Goal: Transaction & Acquisition: Book appointment/travel/reservation

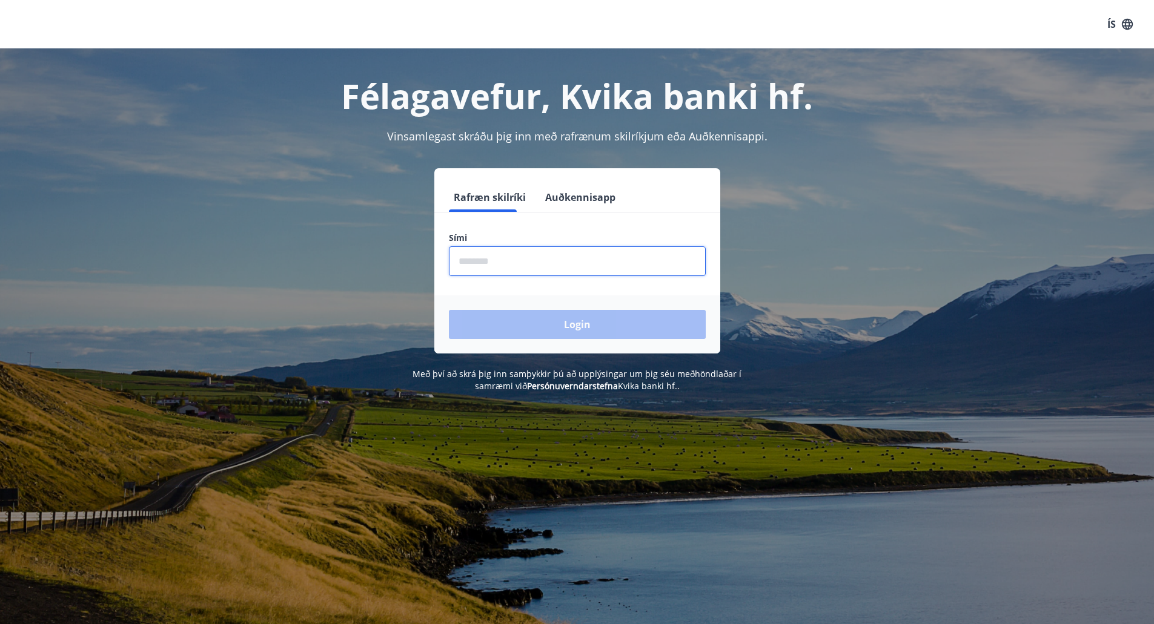
click at [598, 254] on input "phone" at bounding box center [577, 262] width 257 height 30
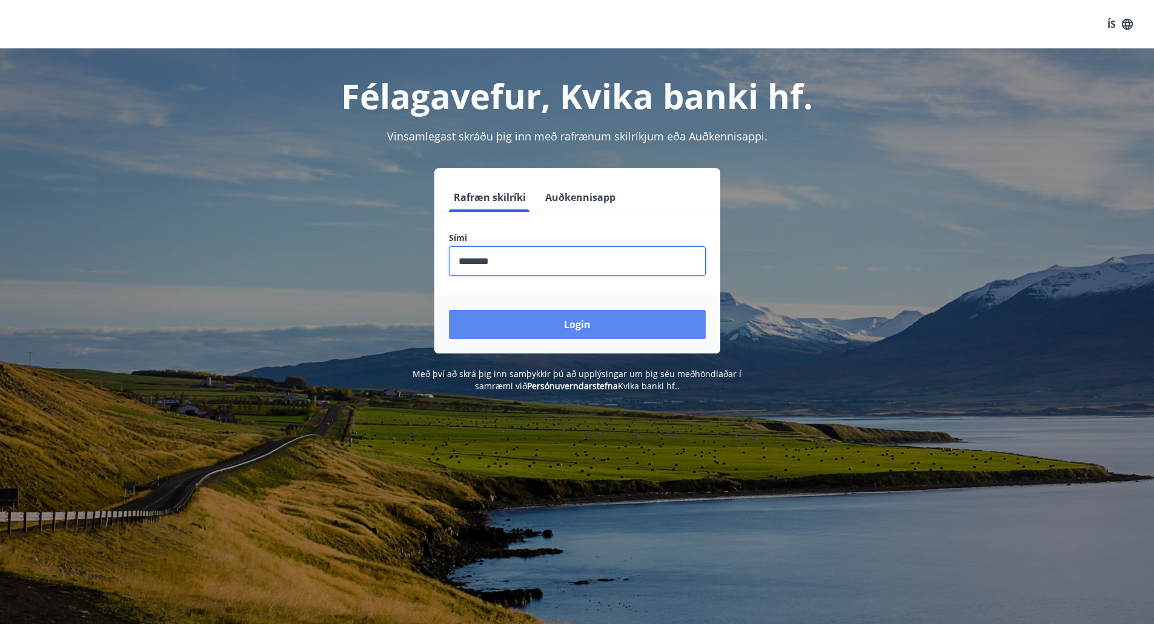
type input "********"
click at [602, 324] on button "Login" at bounding box center [577, 324] width 257 height 29
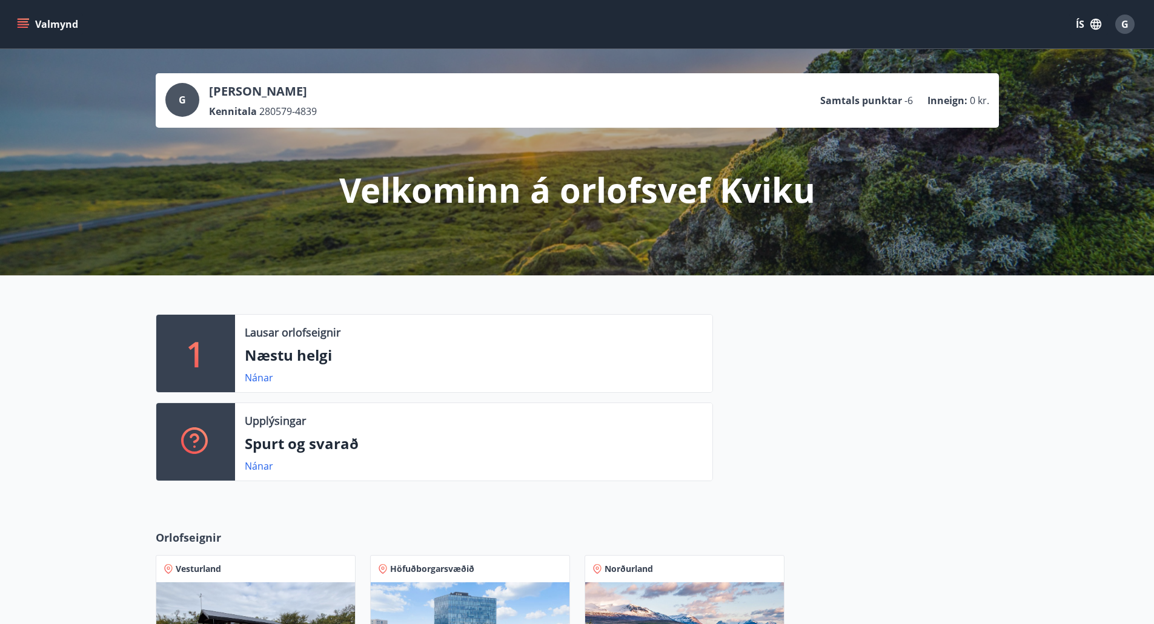
scroll to position [348, 0]
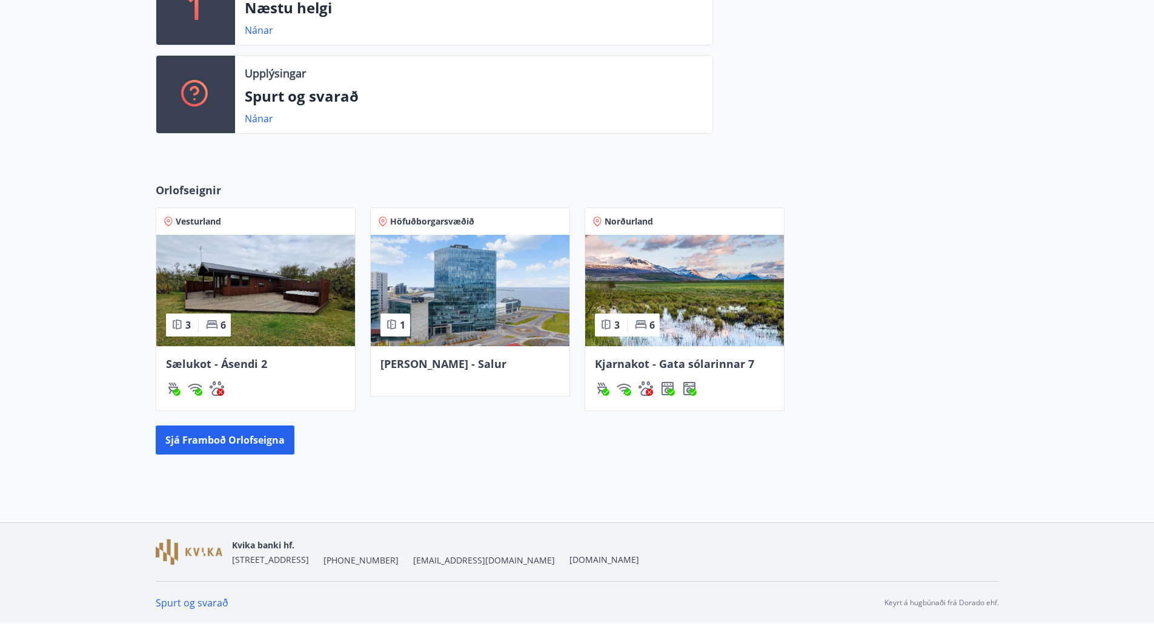
click at [658, 359] on span "Kjarnakot - Gata sólarinnar 7" at bounding box center [674, 364] width 159 height 15
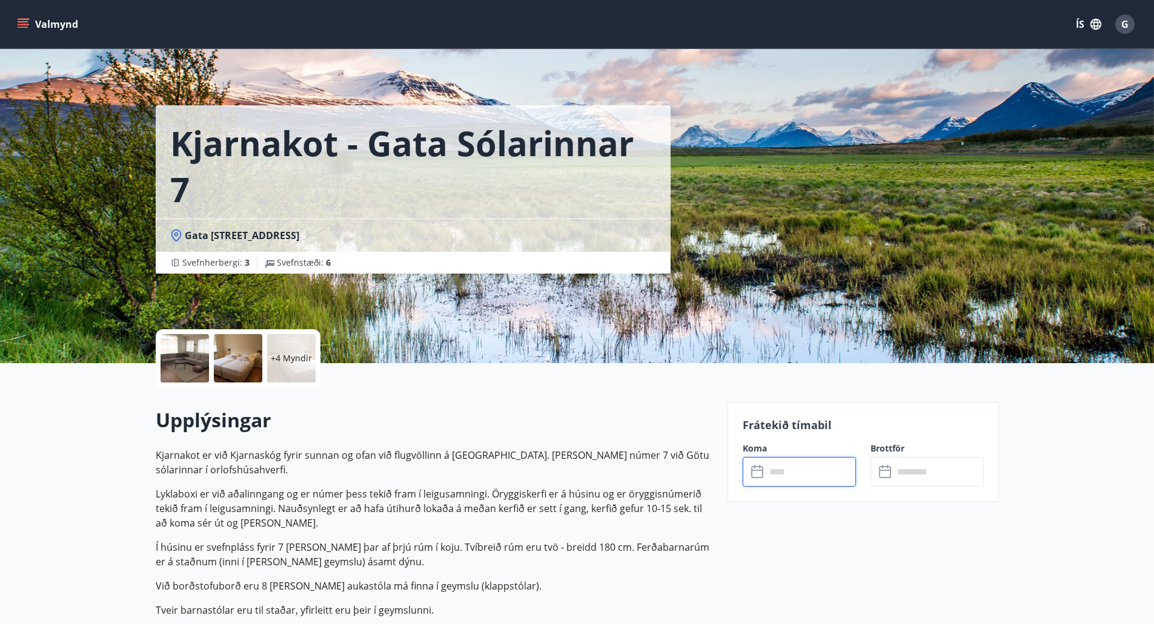
click at [809, 480] on input "text" at bounding box center [811, 472] width 90 height 30
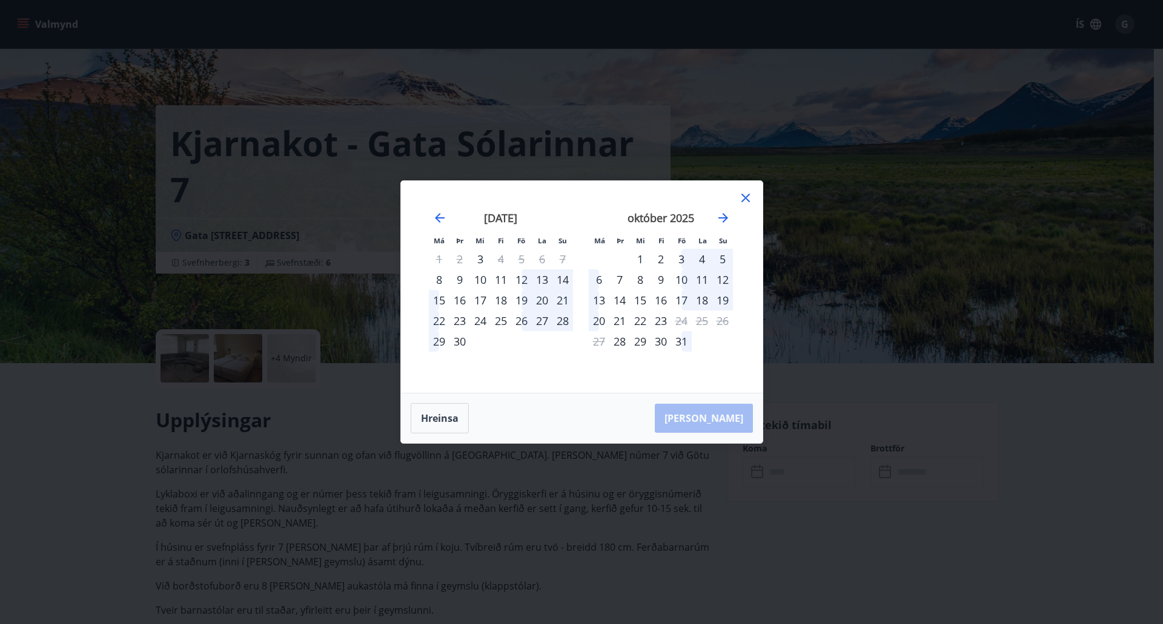
click at [522, 321] on div "26" at bounding box center [521, 321] width 21 height 21
click at [564, 321] on div "28" at bounding box center [562, 321] width 21 height 21
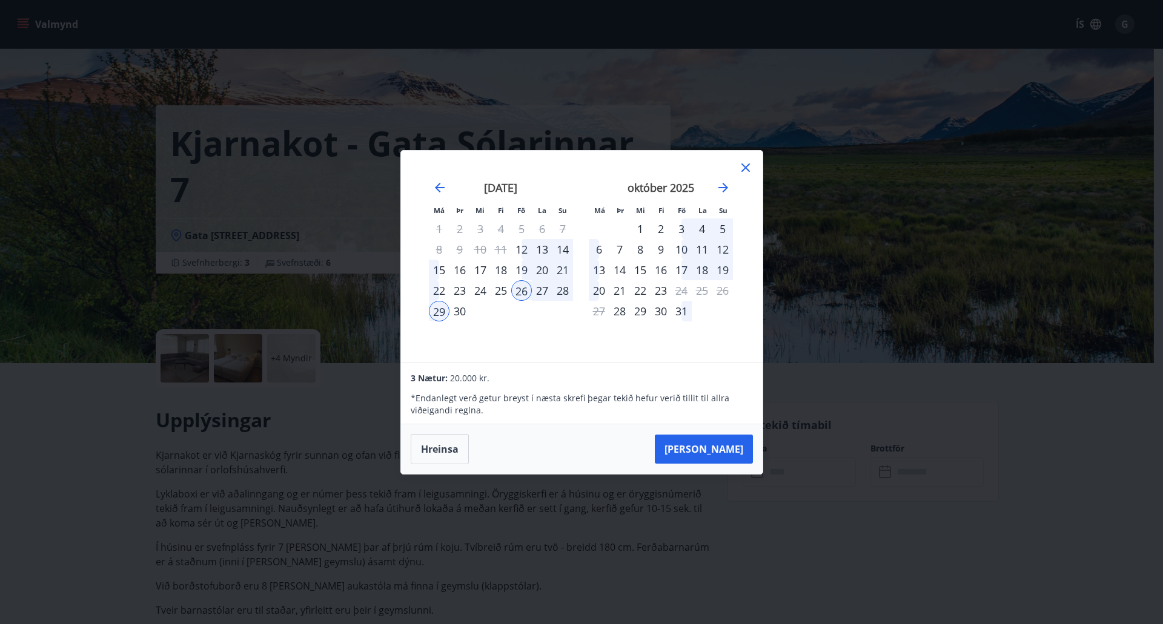
click at [565, 290] on div "28" at bounding box center [562, 290] width 21 height 21
click at [520, 292] on div "26" at bounding box center [521, 290] width 21 height 21
click at [446, 445] on button "Hreinsa" at bounding box center [440, 449] width 58 height 30
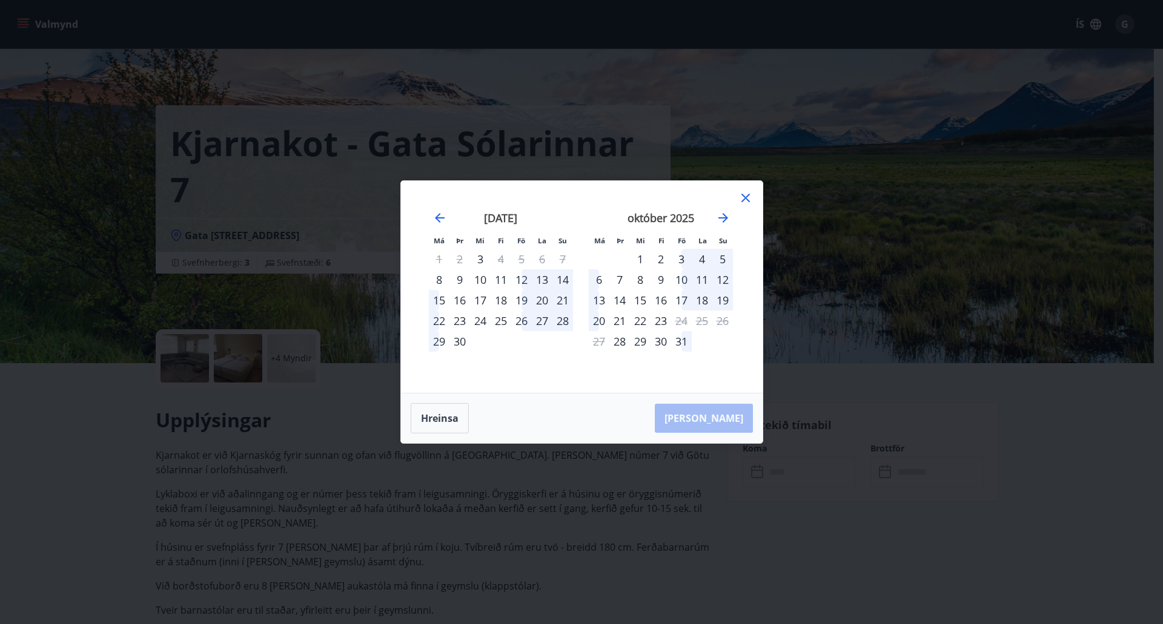
click at [523, 320] on div "26" at bounding box center [521, 321] width 21 height 21
click at [561, 322] on div "28" at bounding box center [562, 321] width 21 height 21
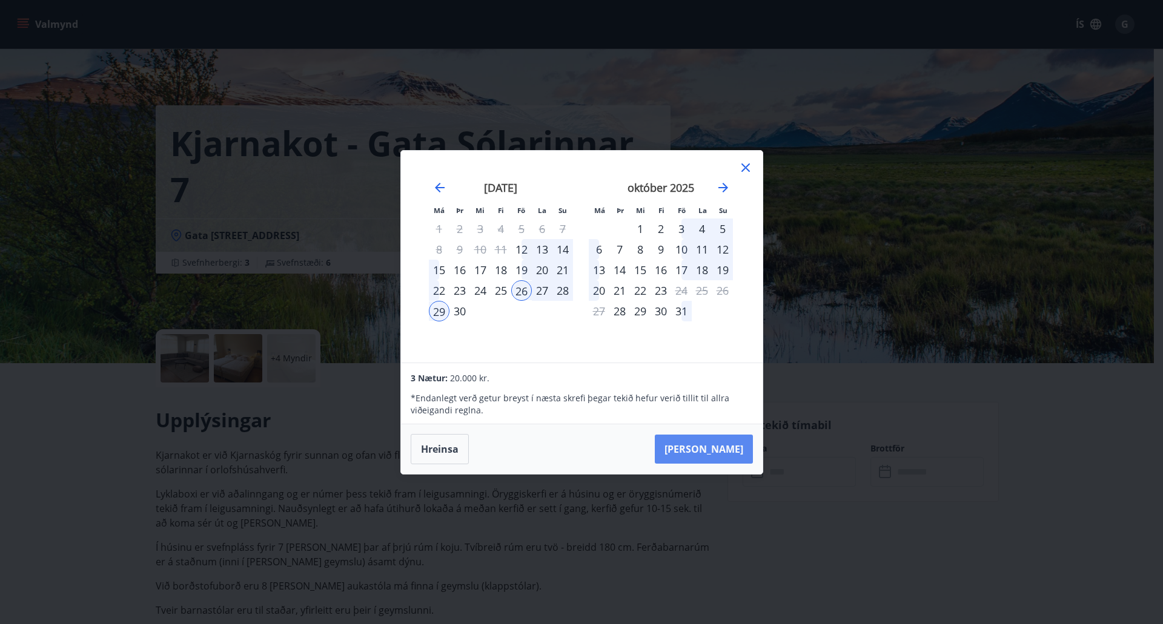
click at [718, 451] on button "Taka Frá" at bounding box center [704, 449] width 98 height 29
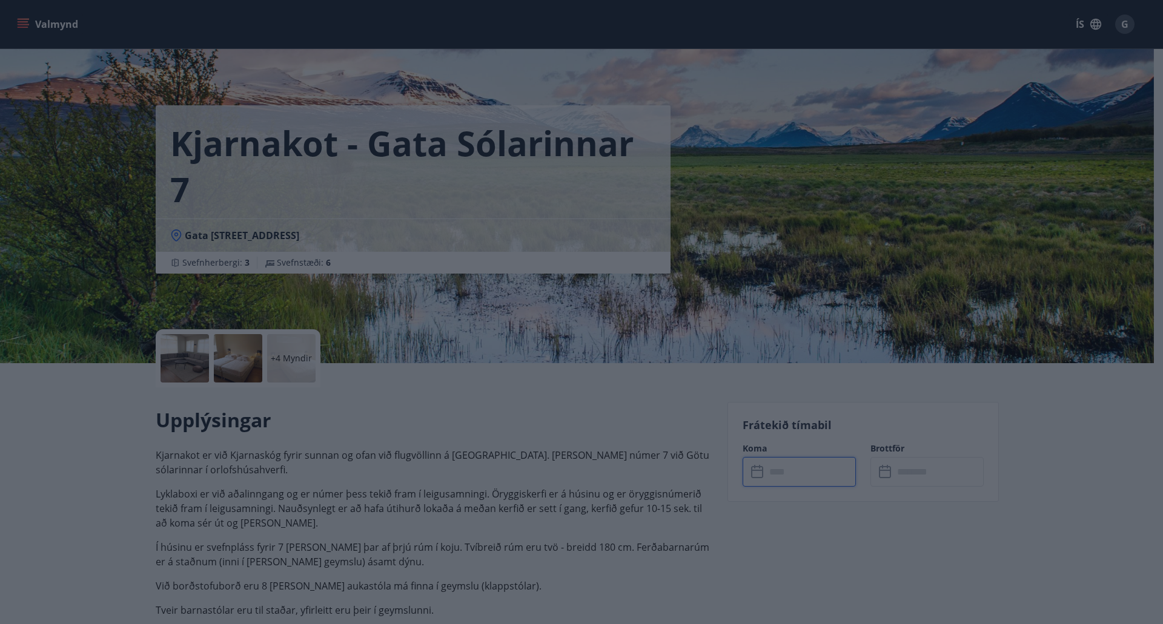
type input "******"
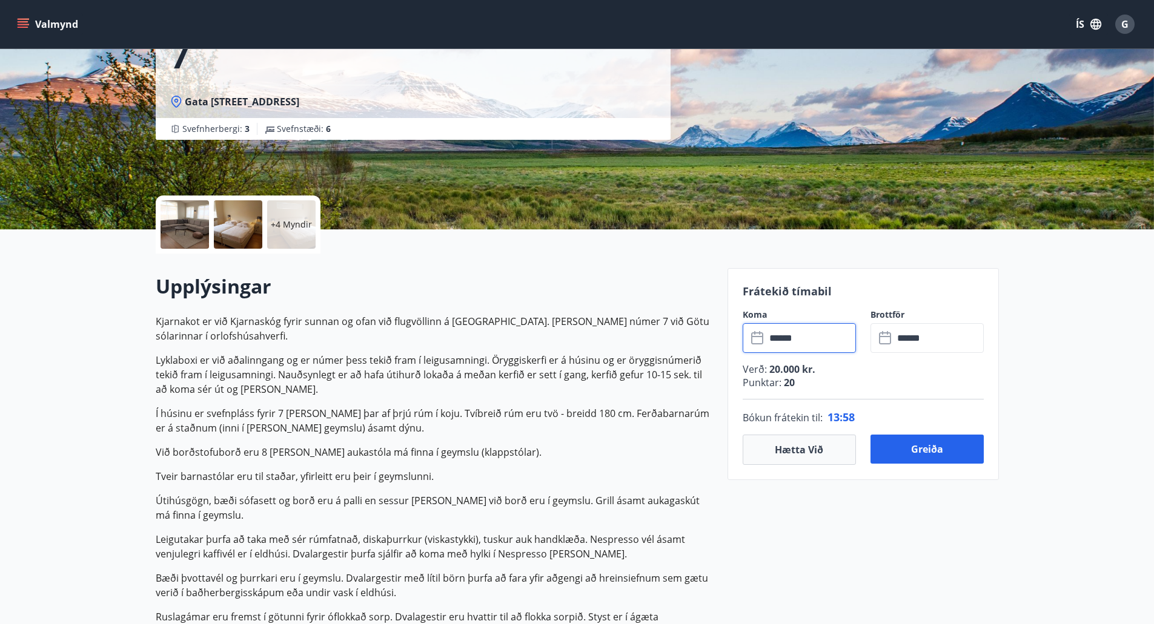
scroll to position [121, 0]
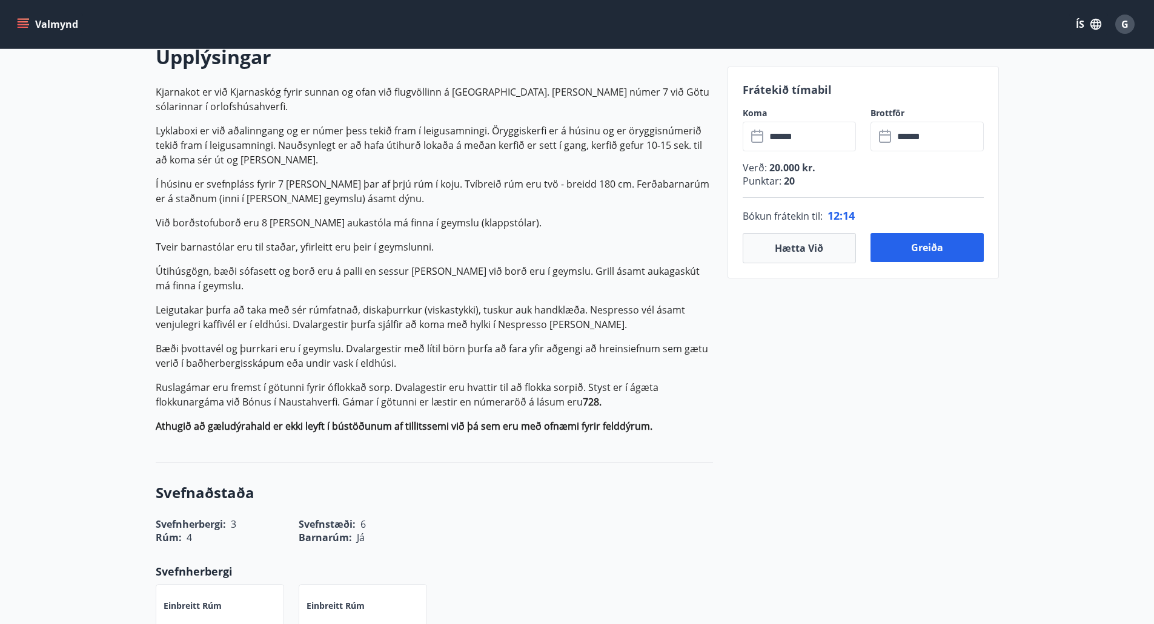
scroll to position [182, 0]
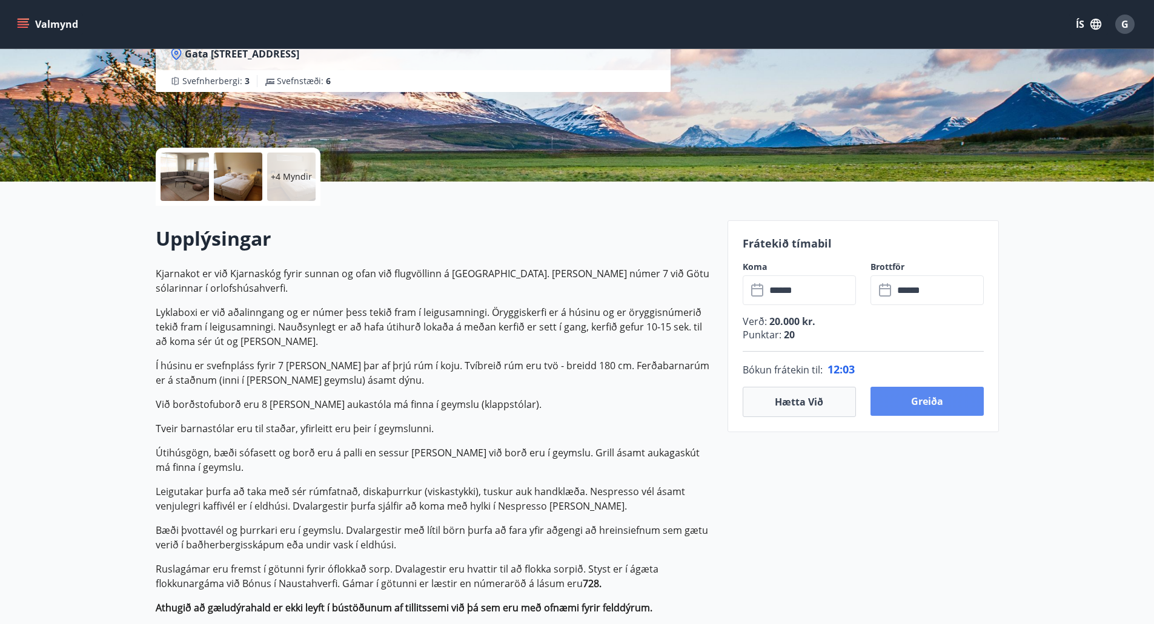
click at [933, 400] on button "Greiða" at bounding box center [926, 401] width 113 height 29
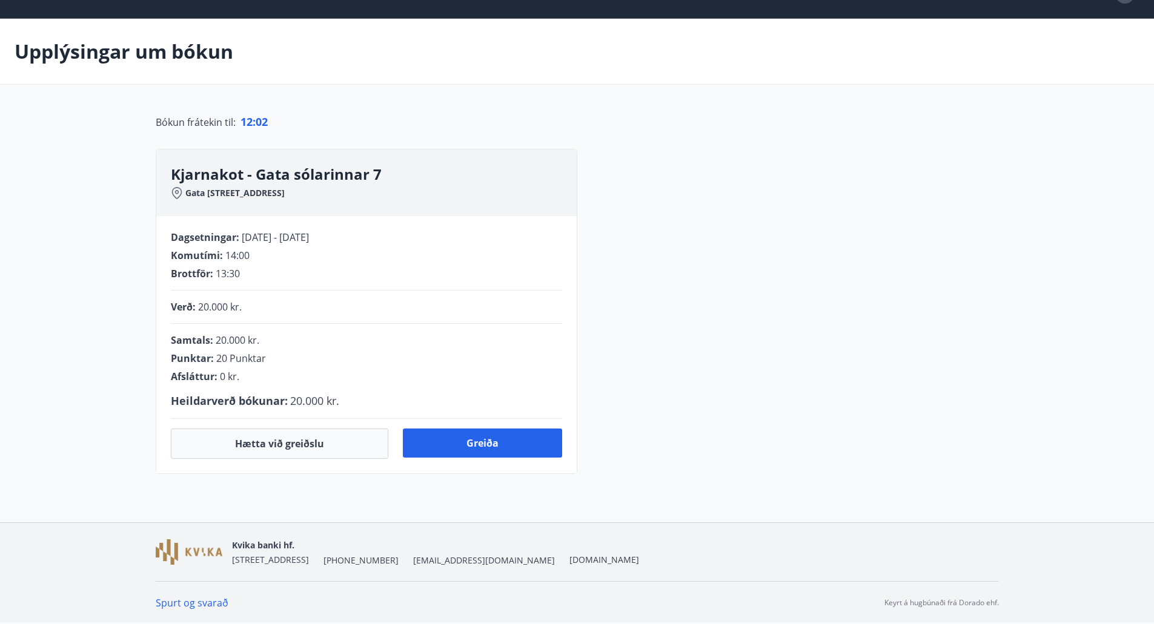
scroll to position [177, 0]
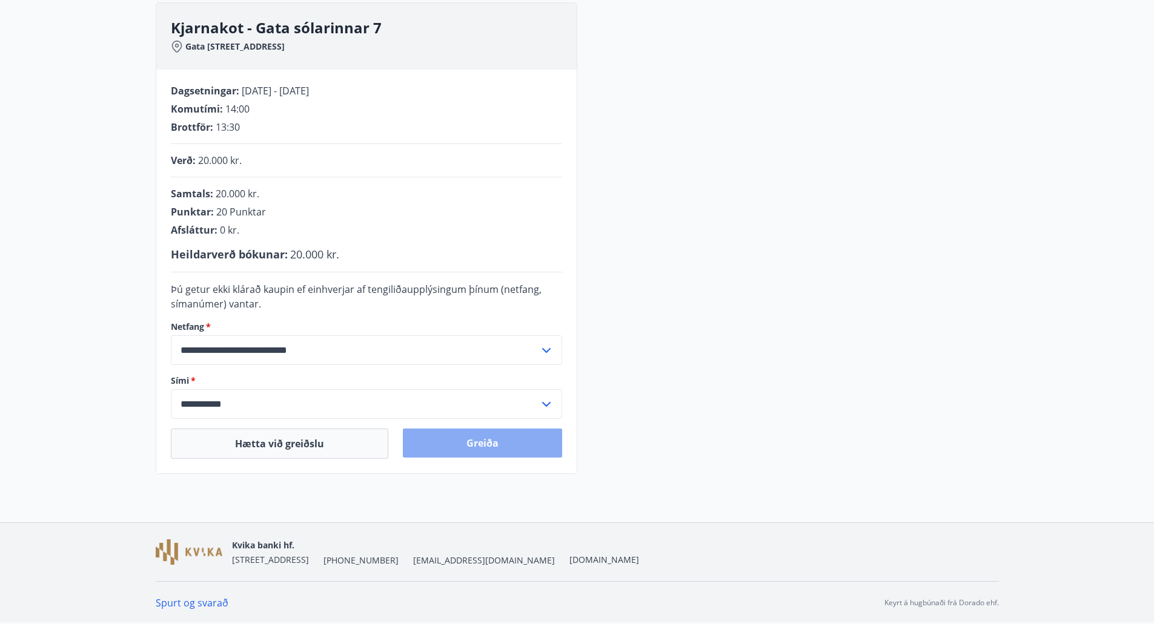
click at [534, 436] on button "Greiða" at bounding box center [482, 443] width 159 height 29
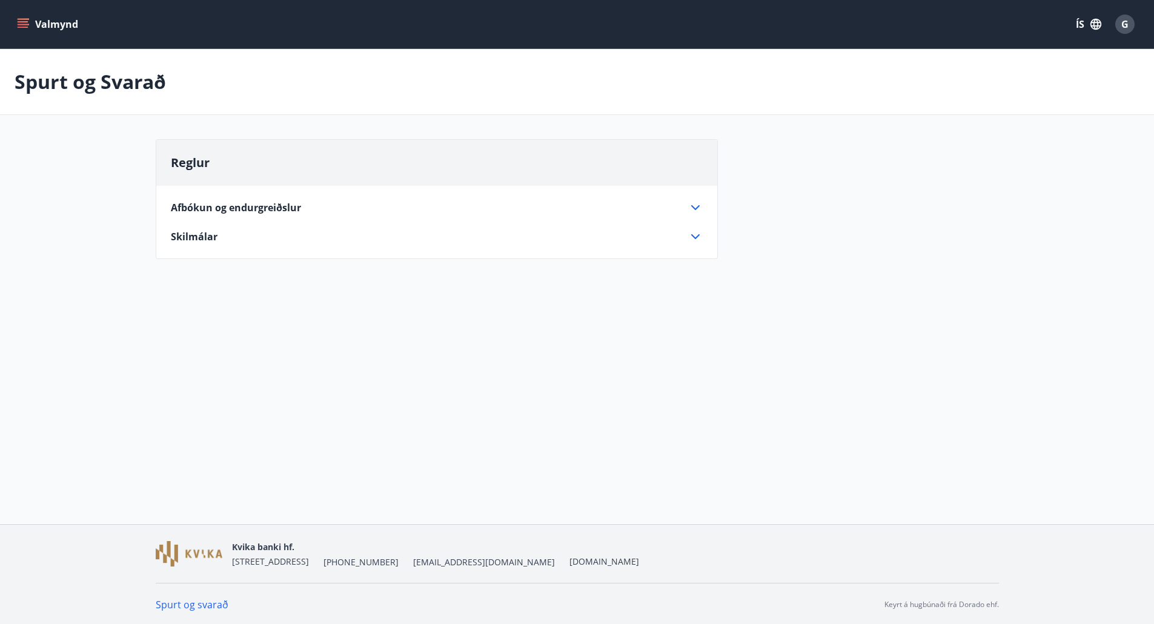
click at [638, 207] on div "Afbókun og endurgreiðslur" at bounding box center [429, 207] width 517 height 13
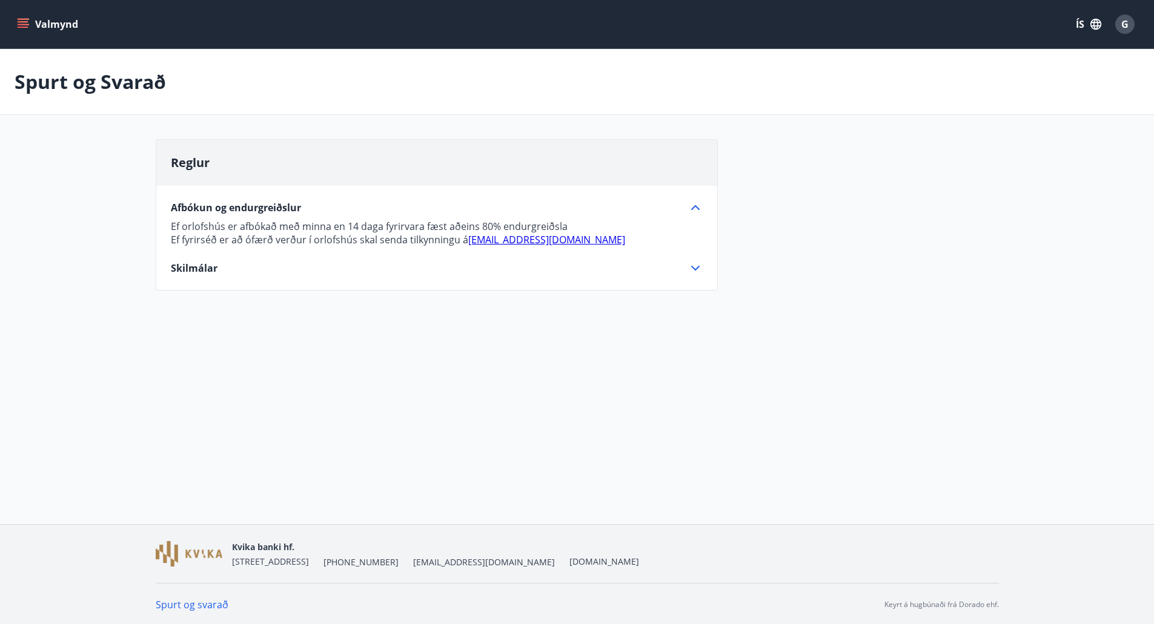
click at [239, 271] on div "Skilmálar" at bounding box center [429, 268] width 517 height 13
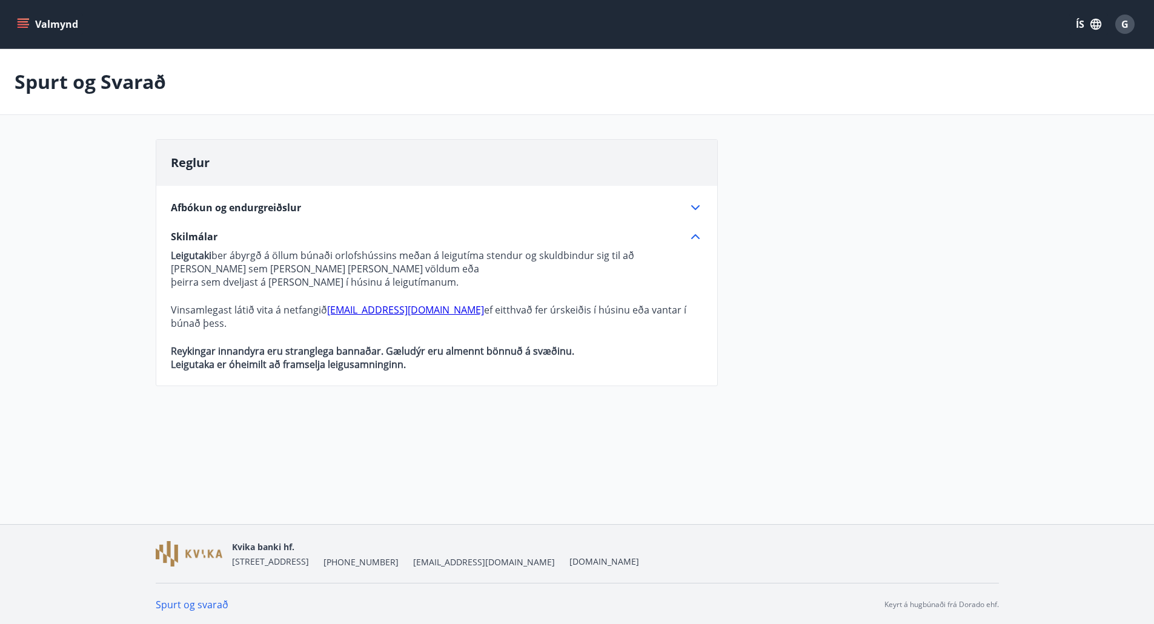
click at [248, 205] on span "Afbókun og endurgreiðslur" at bounding box center [236, 207] width 130 height 13
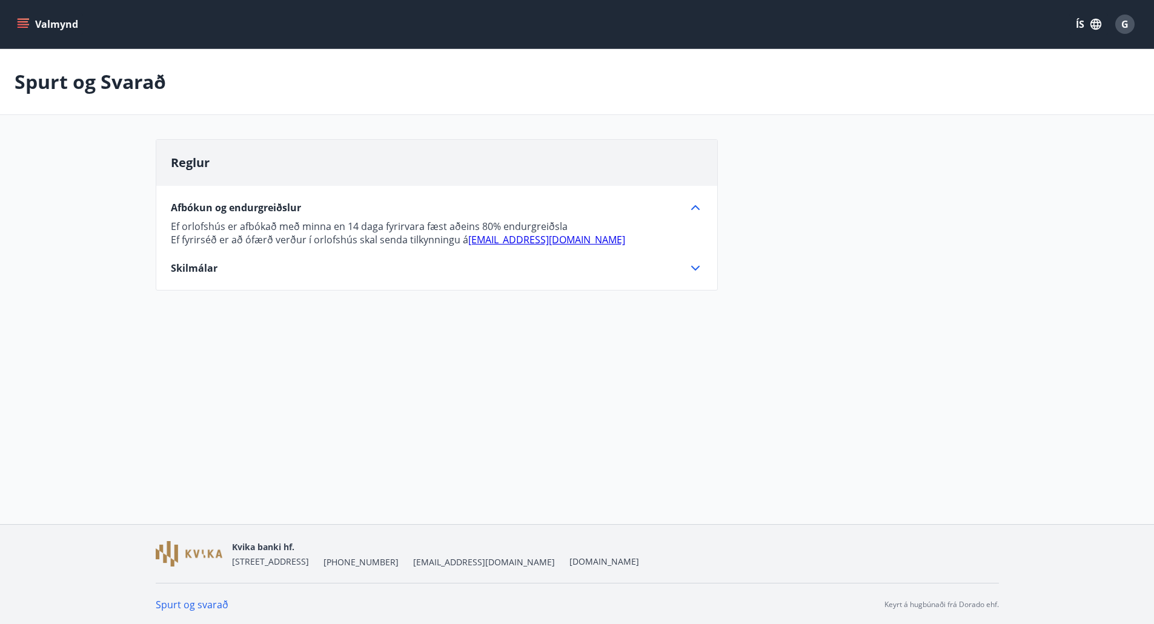
click at [30, 23] on button "Valmynd" at bounding box center [49, 24] width 68 height 22
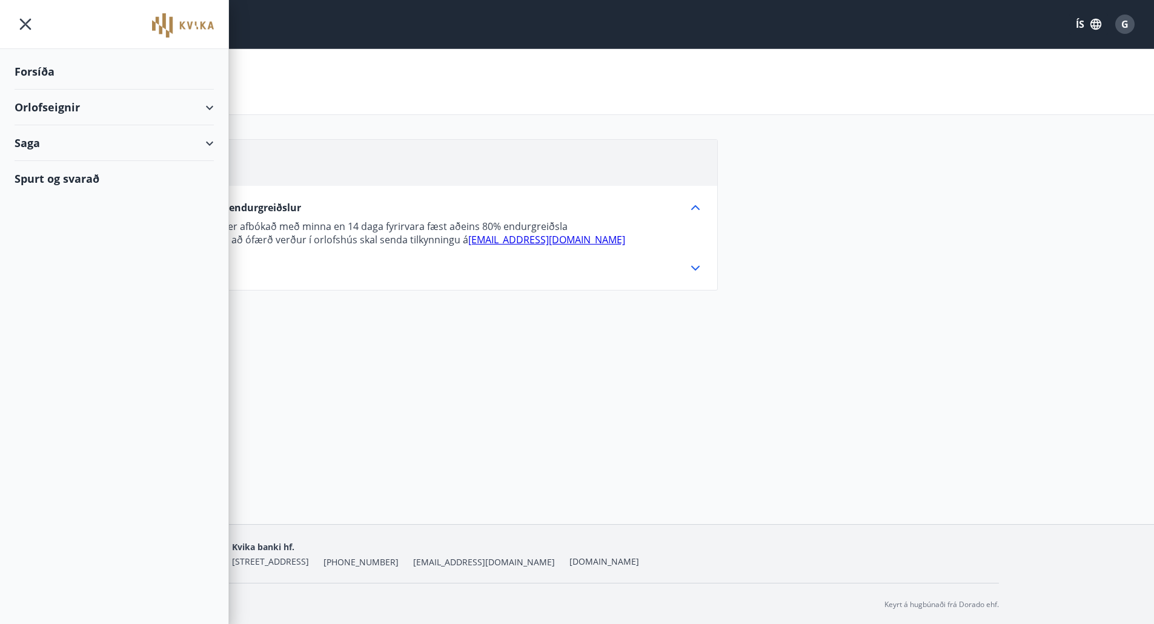
click at [42, 104] on div "Orlofseignir" at bounding box center [114, 108] width 199 height 36
click at [50, 137] on div "Framboð" at bounding box center [114, 137] width 180 height 25
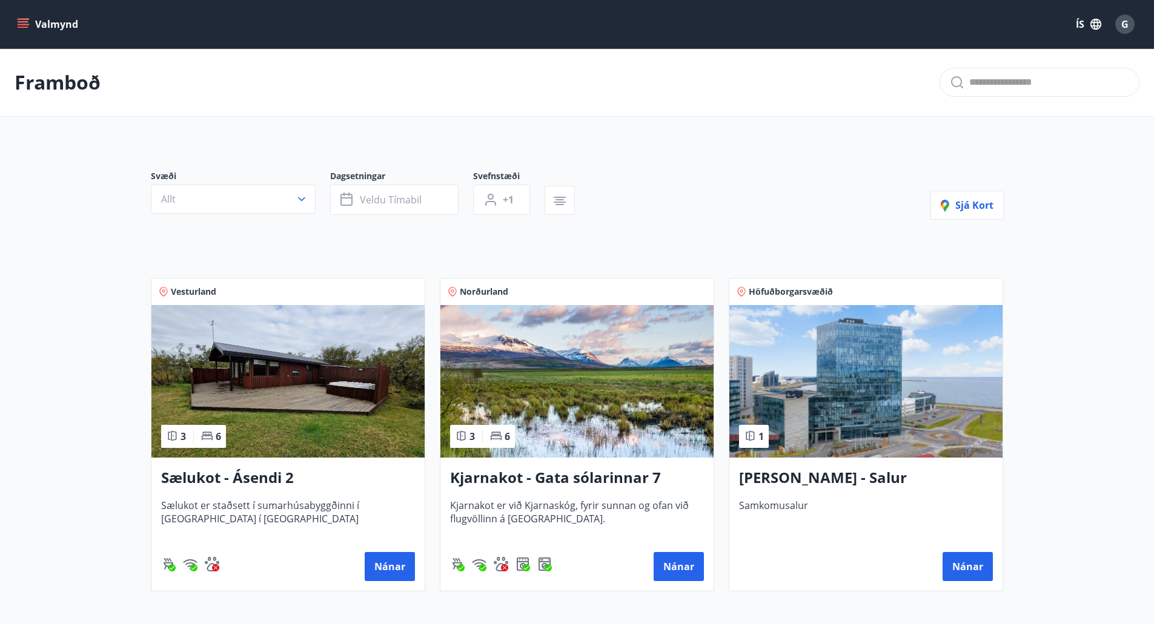
click at [581, 412] on img at bounding box center [576, 381] width 273 height 153
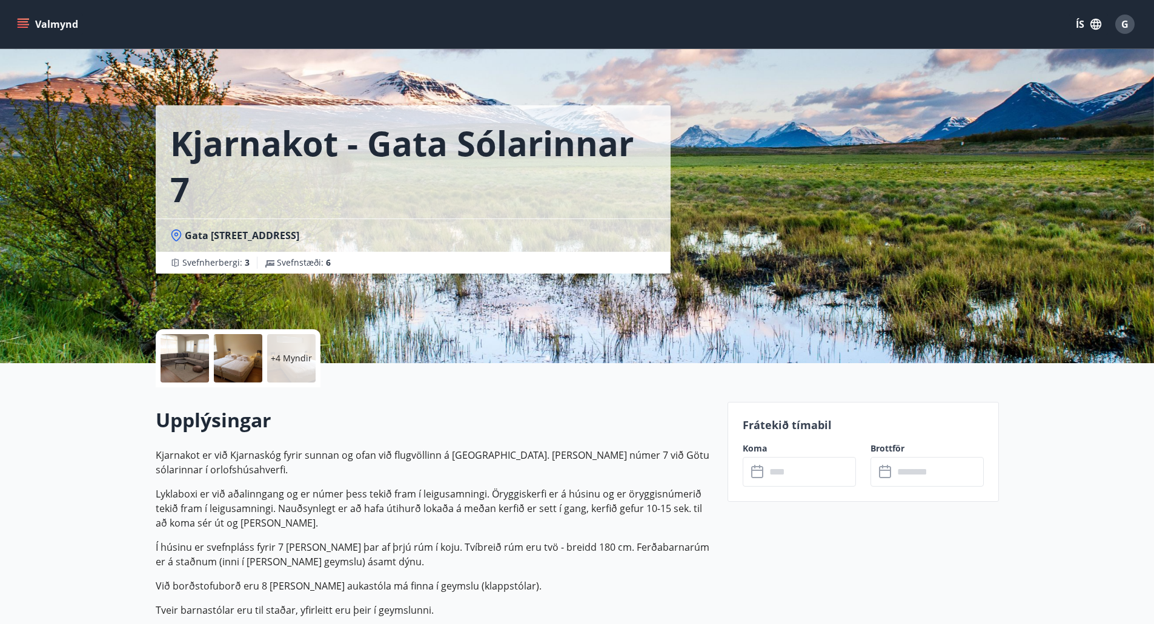
click at [285, 354] on p "+4 Myndir" at bounding box center [291, 359] width 41 height 12
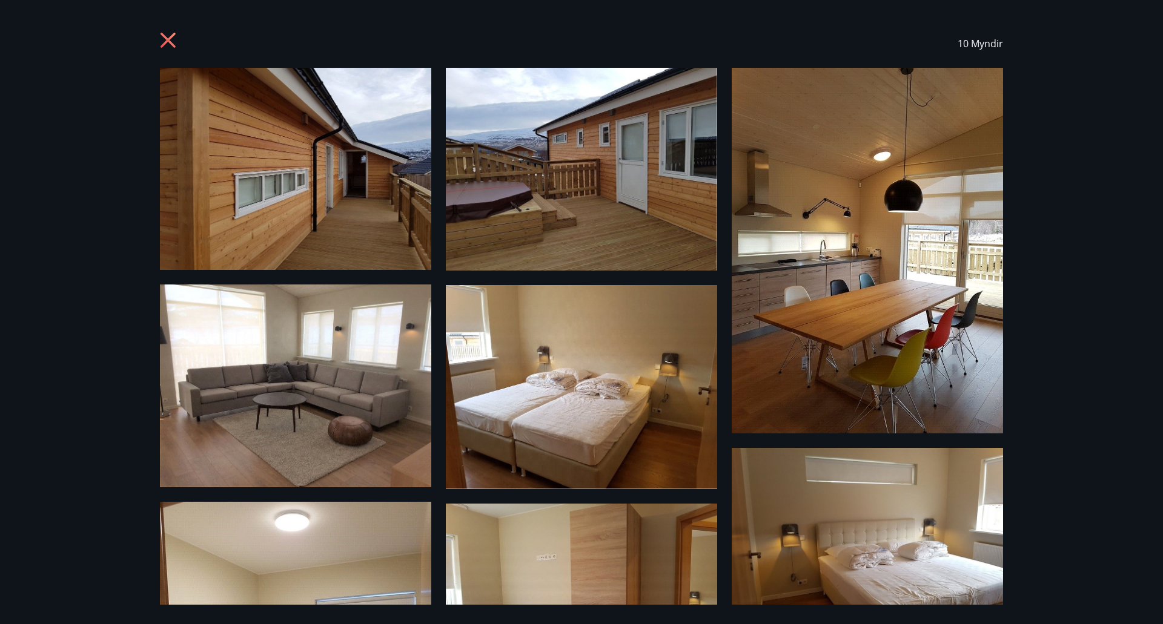
click at [333, 212] on img at bounding box center [295, 169] width 271 height 202
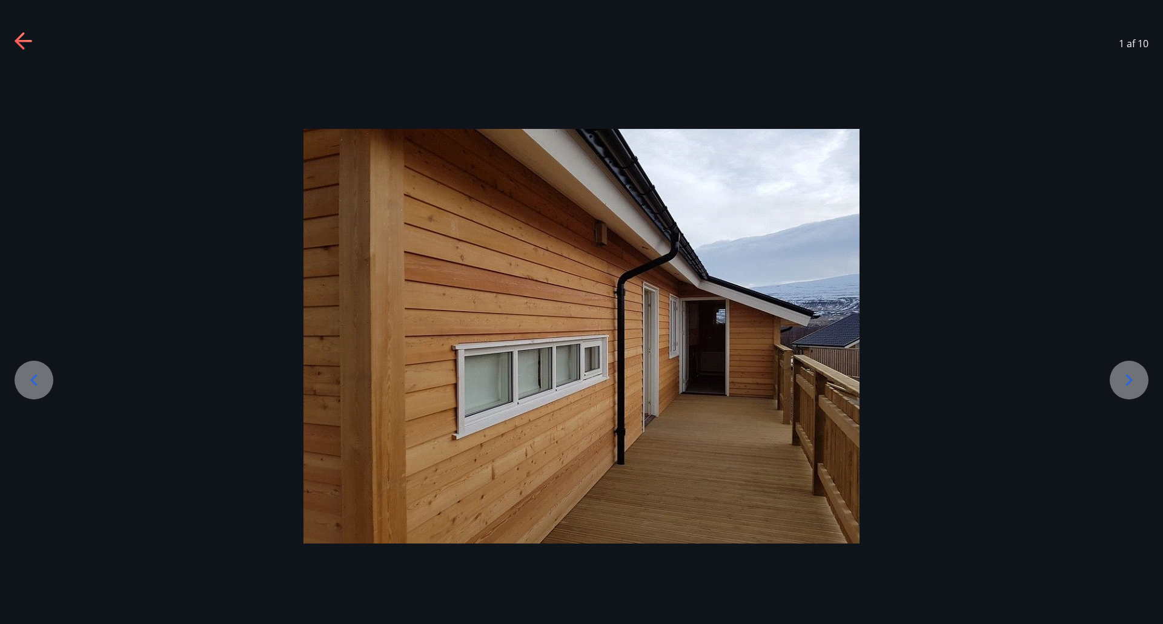
click at [1128, 378] on icon at bounding box center [1129, 380] width 7 height 12
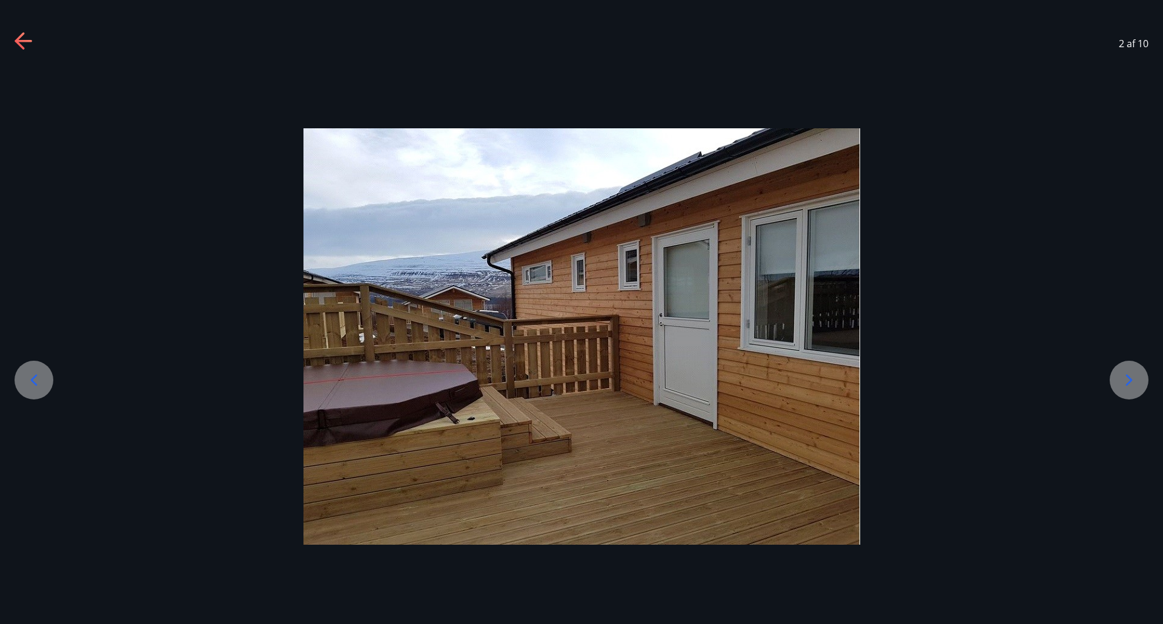
click at [1128, 378] on icon at bounding box center [1129, 380] width 7 height 12
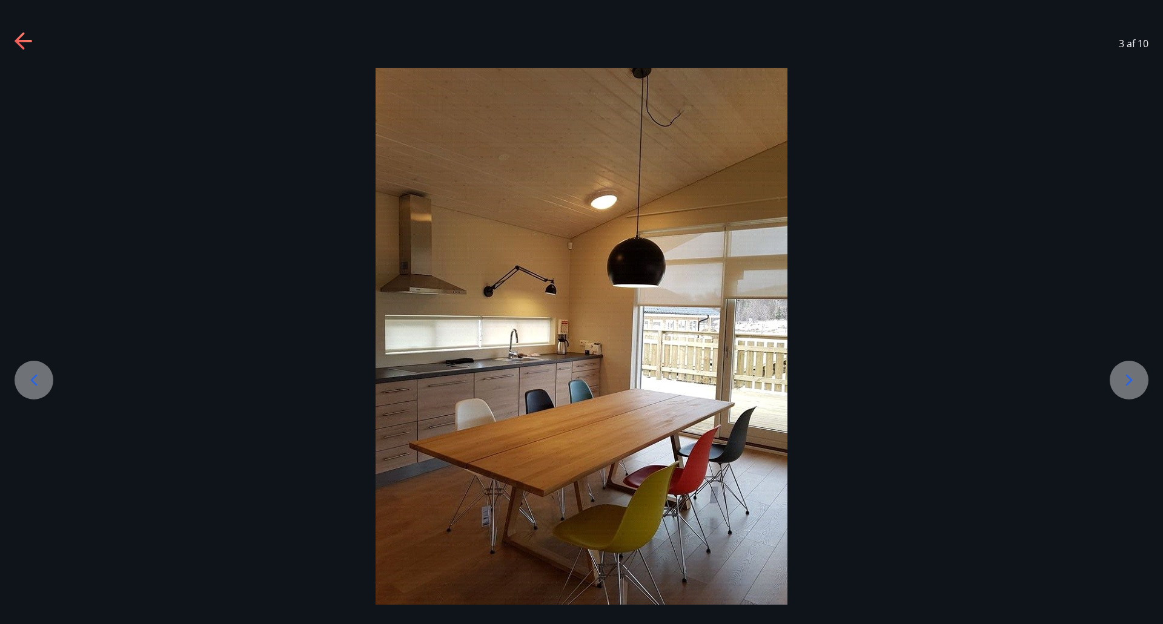
click at [1128, 378] on icon at bounding box center [1129, 380] width 7 height 12
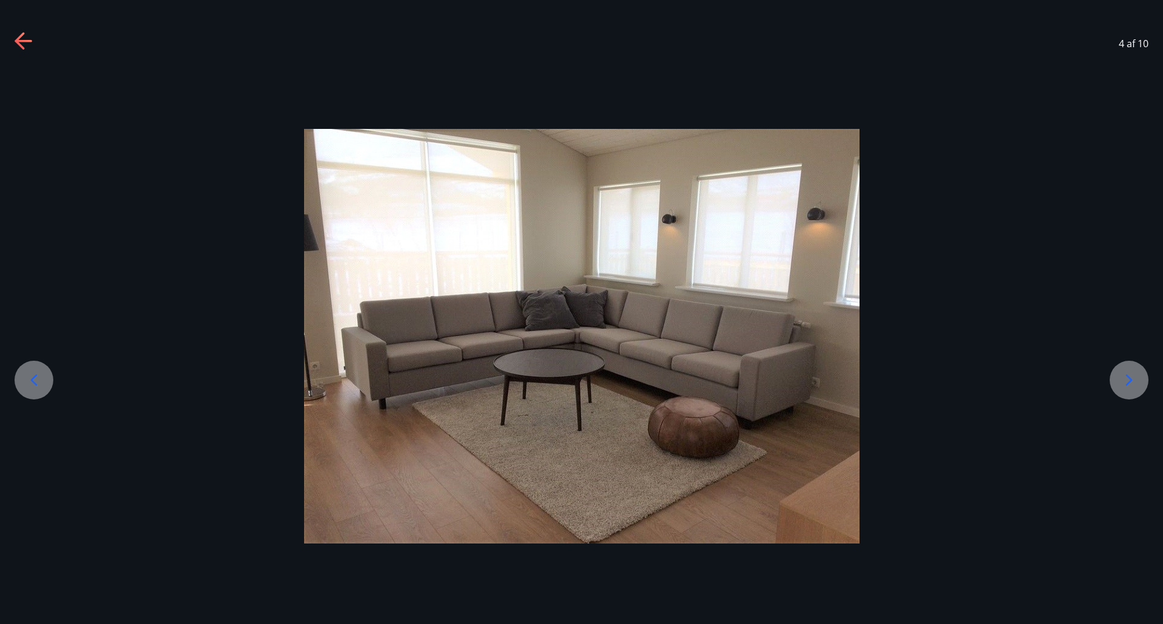
click at [1128, 378] on icon at bounding box center [1129, 380] width 7 height 12
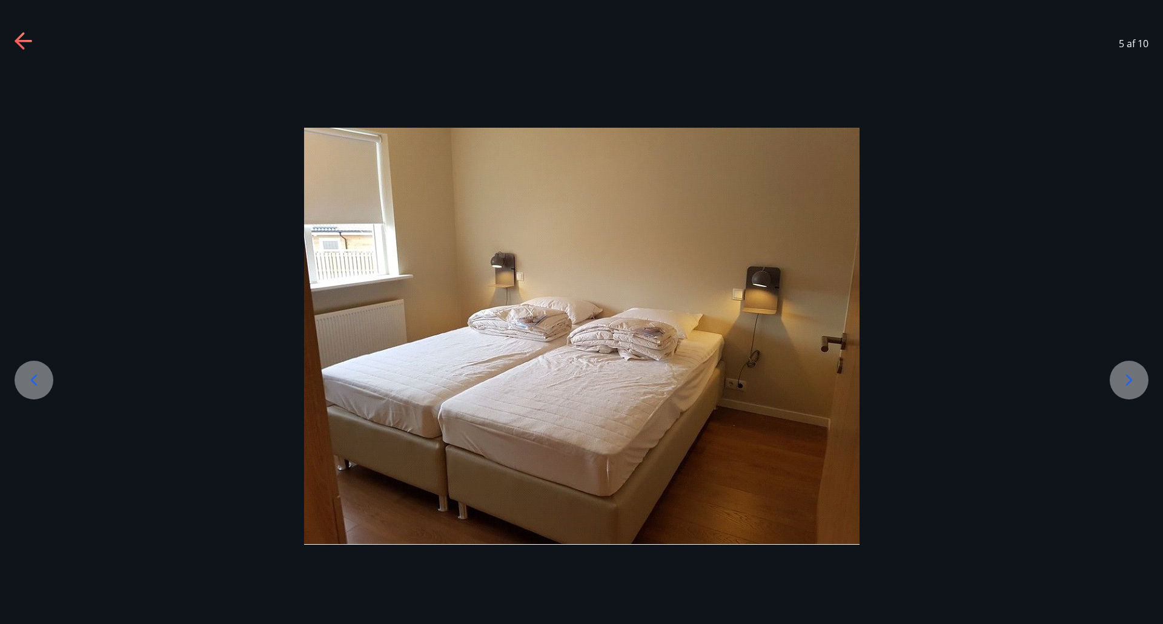
click at [1128, 378] on icon at bounding box center [1129, 380] width 7 height 12
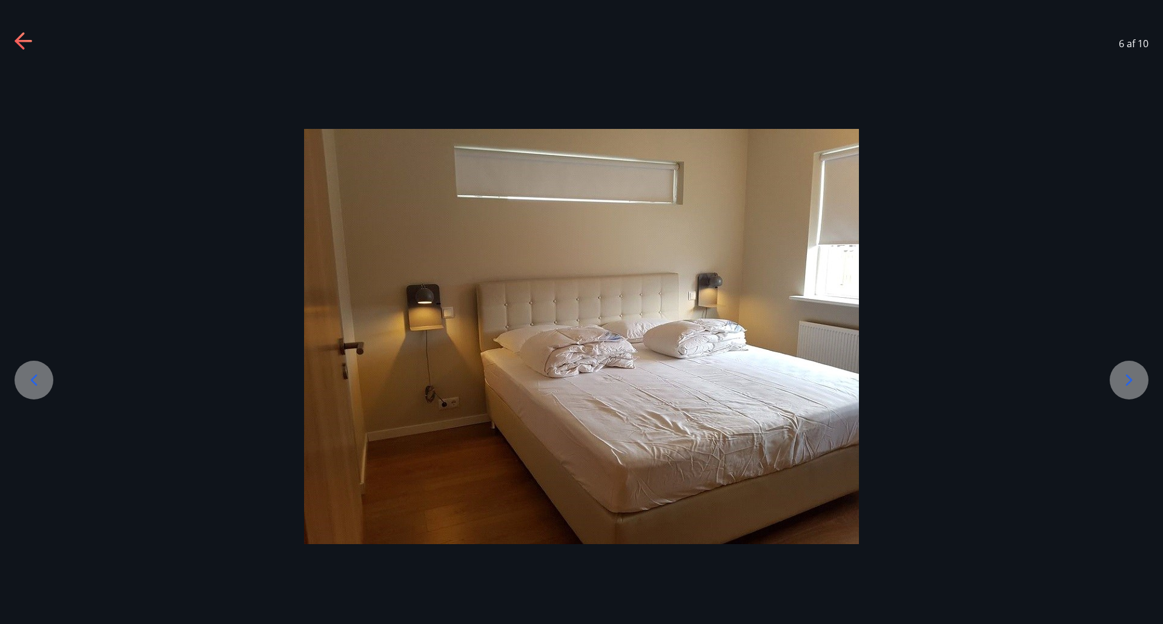
click at [1128, 378] on icon at bounding box center [1129, 380] width 7 height 12
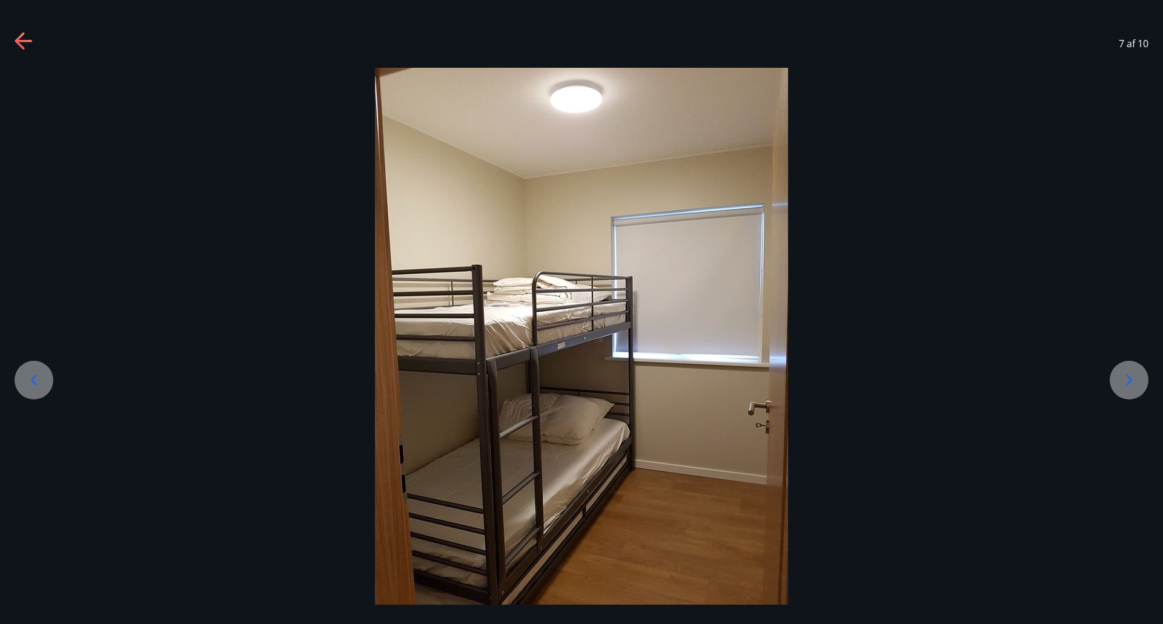
click at [1128, 378] on icon at bounding box center [1129, 380] width 7 height 12
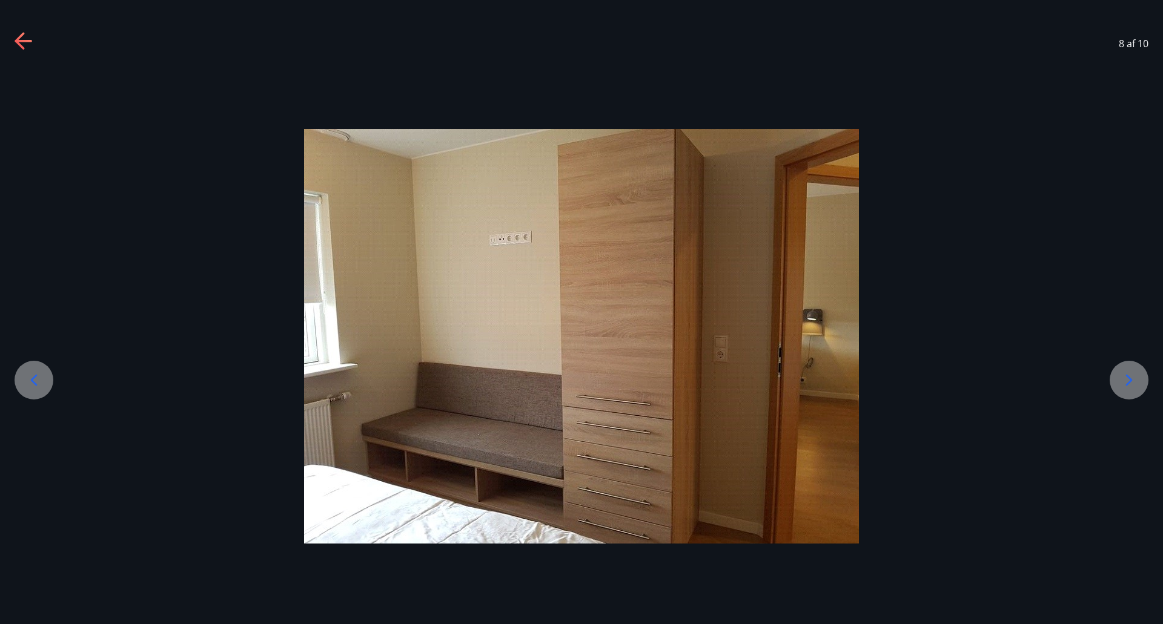
click at [1128, 378] on icon at bounding box center [1129, 380] width 7 height 12
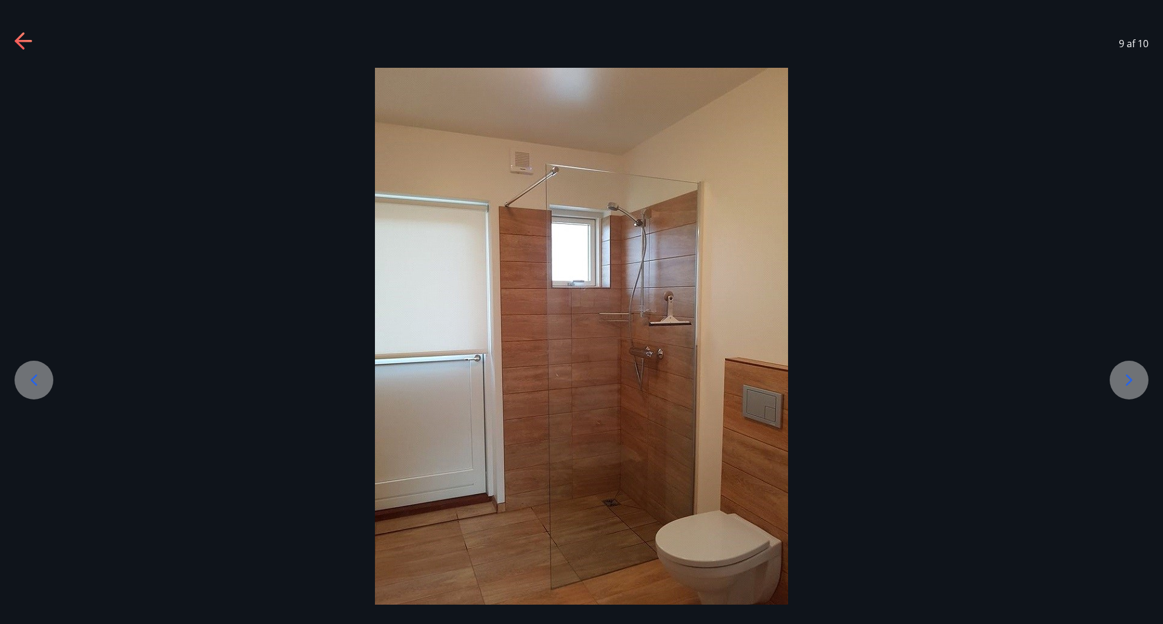
click at [1128, 378] on icon at bounding box center [1129, 380] width 7 height 12
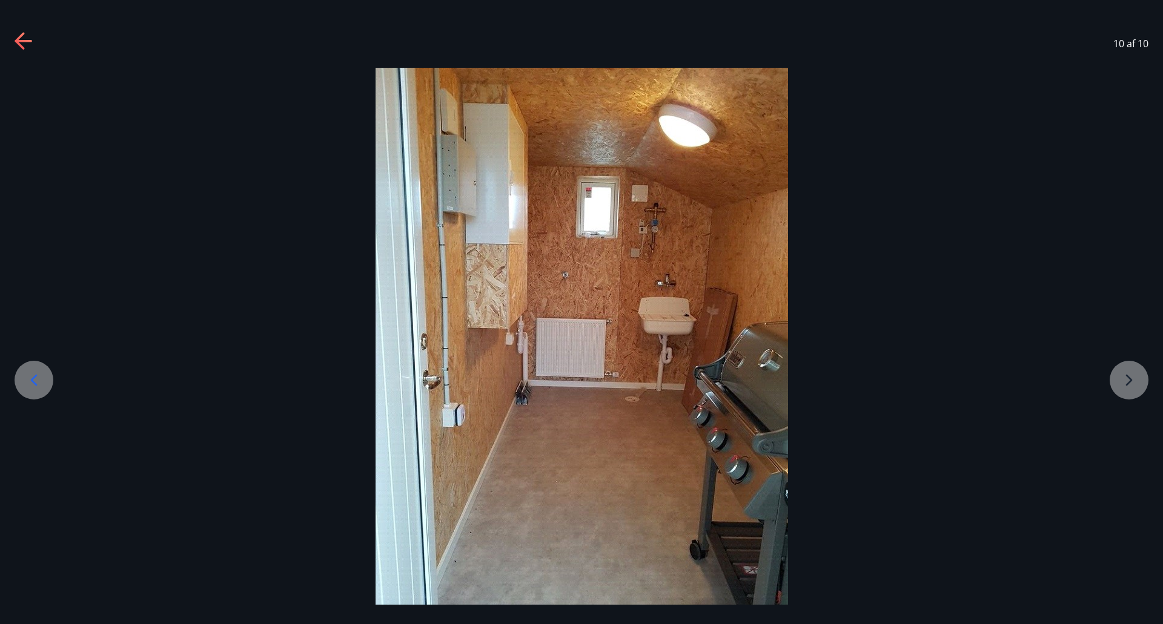
click at [1128, 378] on div at bounding box center [581, 345] width 1163 height 555
click at [19, 45] on icon at bounding box center [20, 40] width 10 height 17
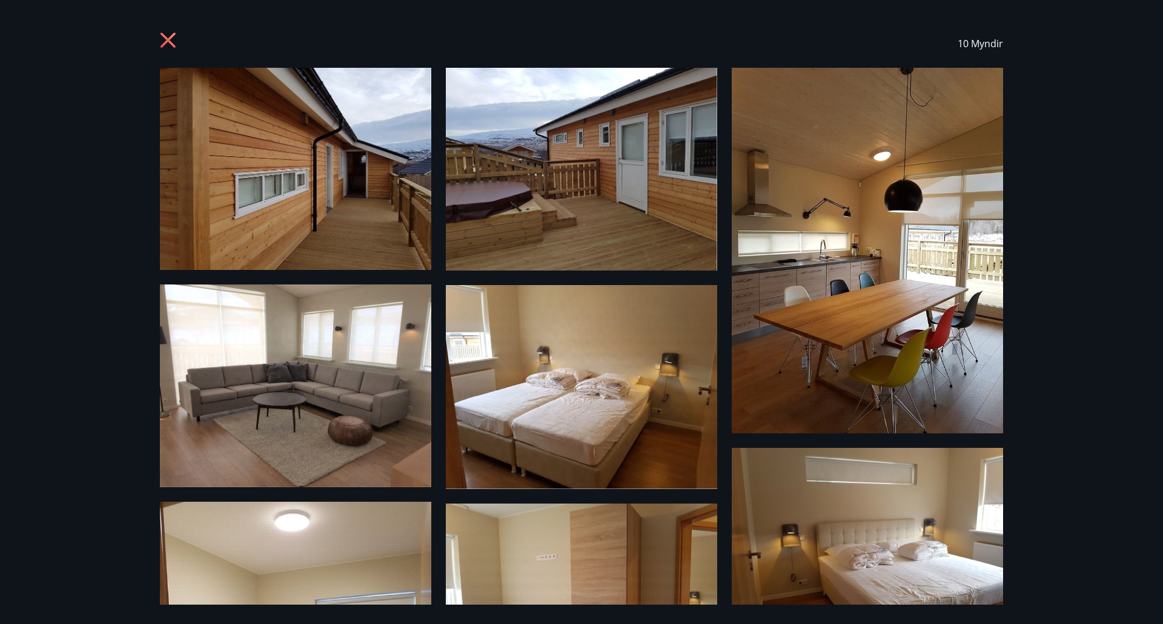
click at [340, 196] on img at bounding box center [295, 169] width 271 height 202
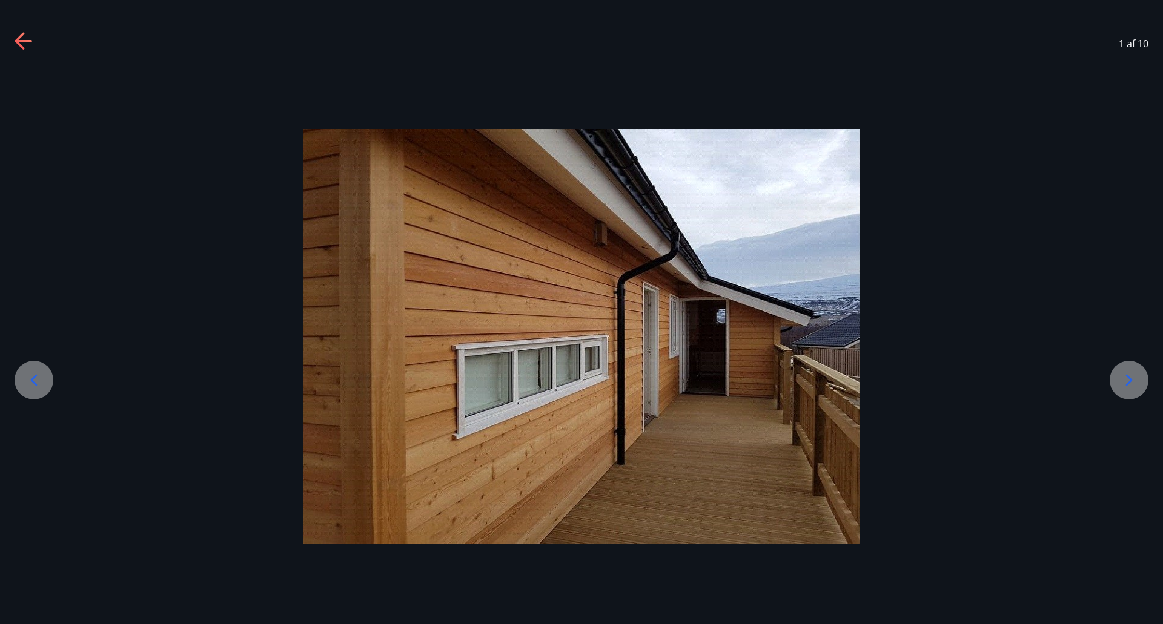
click at [1124, 388] on icon at bounding box center [1128, 380] width 19 height 19
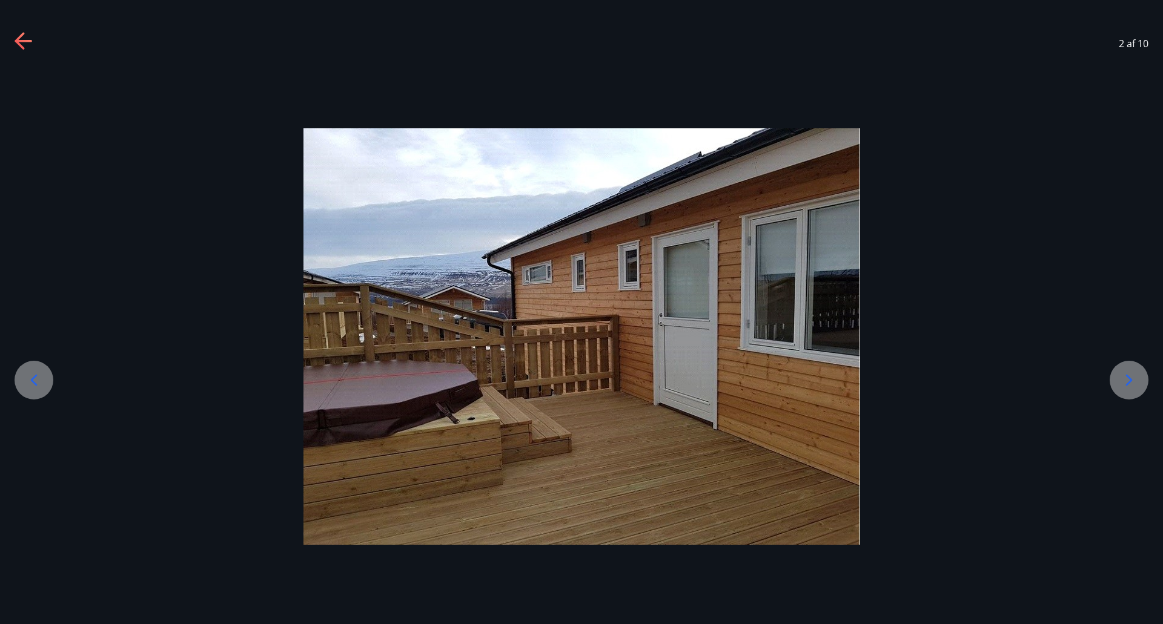
click at [1133, 382] on icon at bounding box center [1128, 380] width 19 height 19
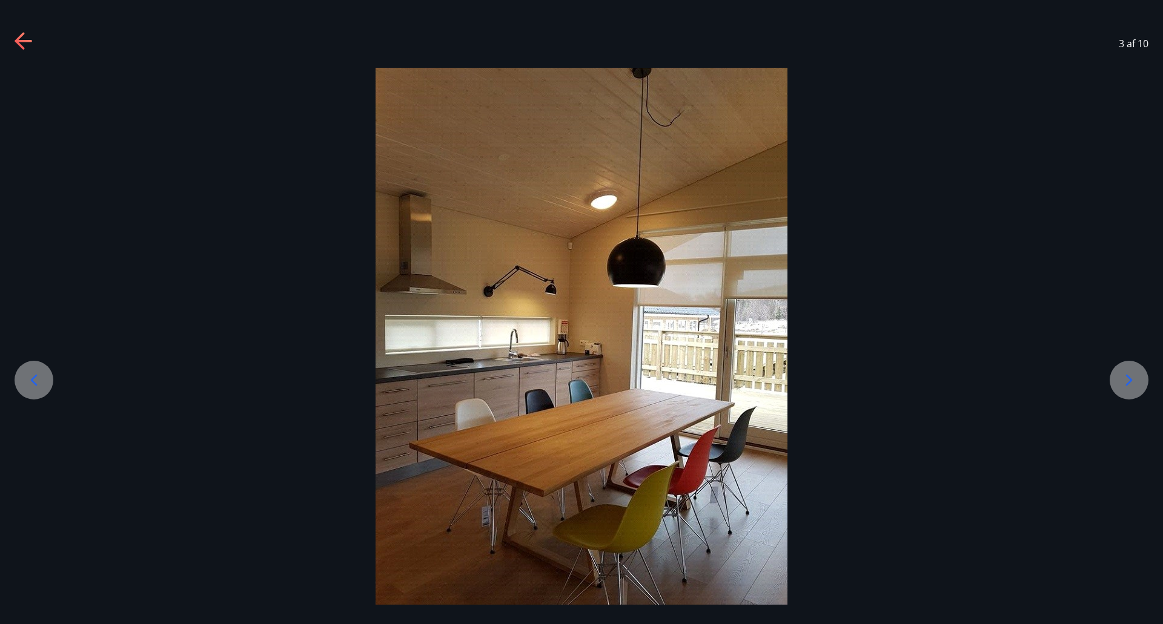
click at [1133, 382] on icon at bounding box center [1128, 380] width 19 height 19
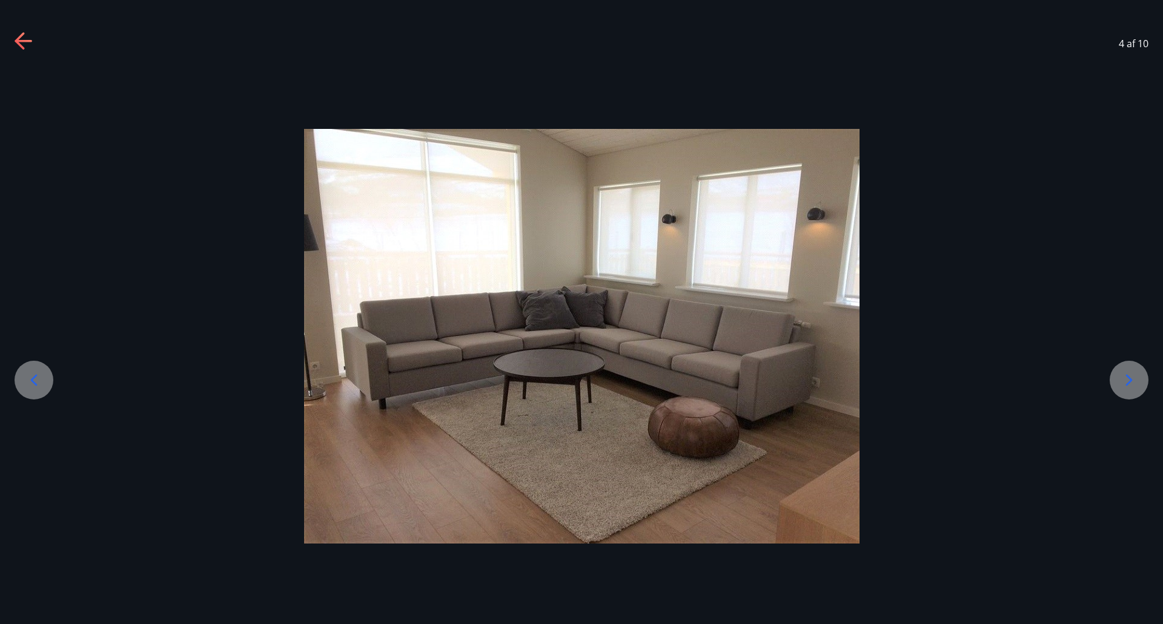
click at [1133, 382] on icon at bounding box center [1128, 380] width 19 height 19
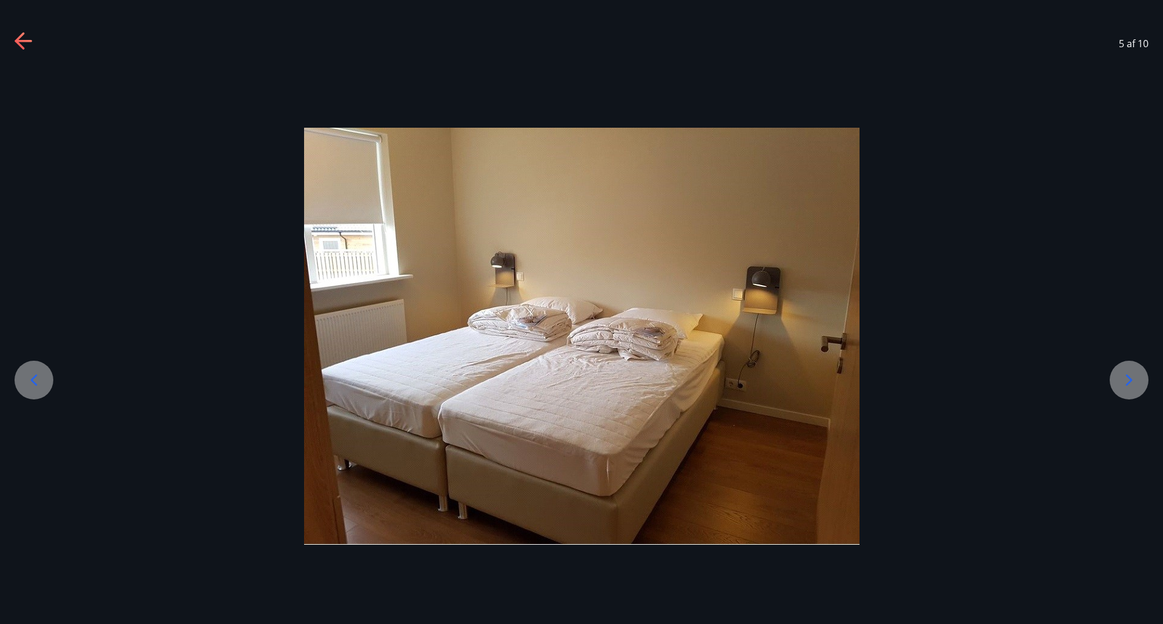
click at [1133, 382] on icon at bounding box center [1128, 380] width 19 height 19
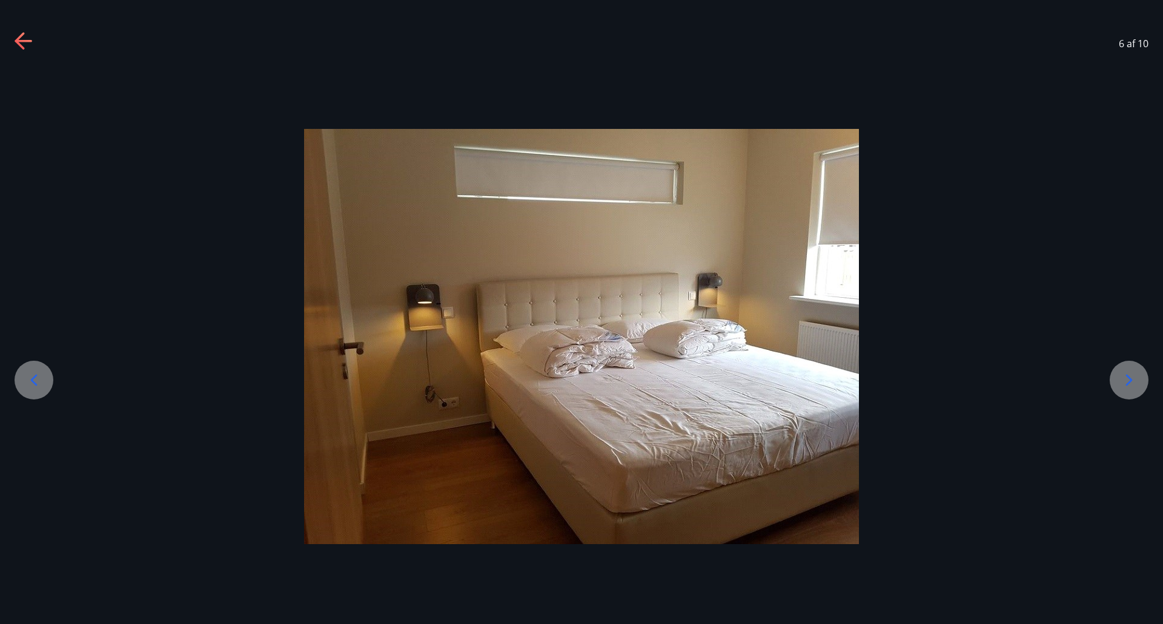
click at [1133, 382] on icon at bounding box center [1128, 380] width 19 height 19
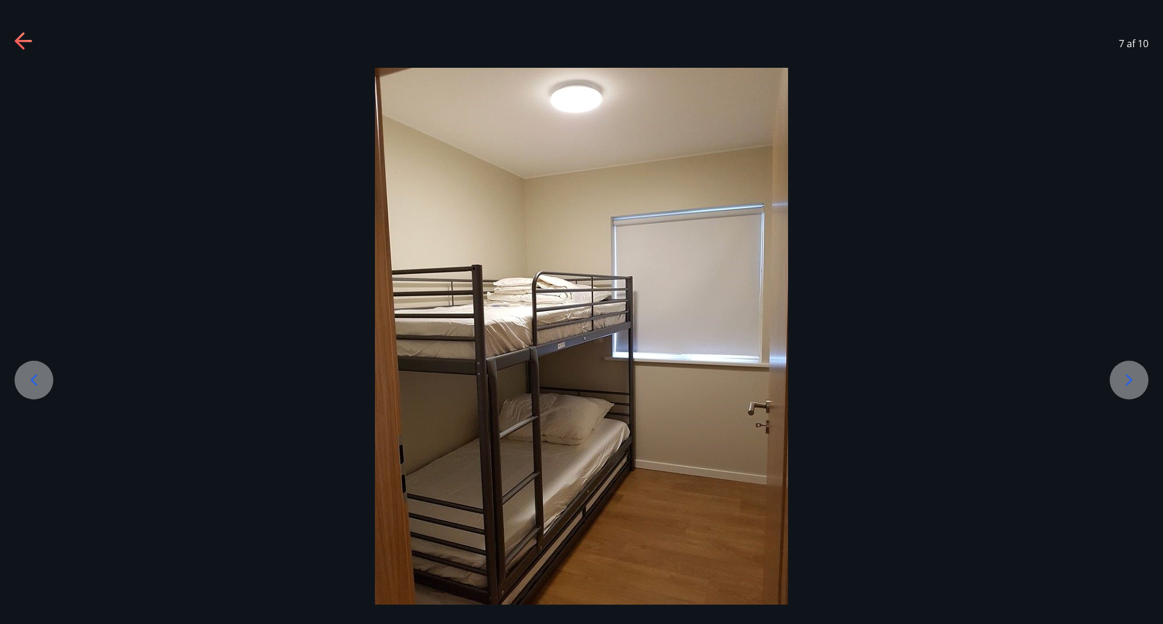
click at [1133, 382] on icon at bounding box center [1128, 380] width 19 height 19
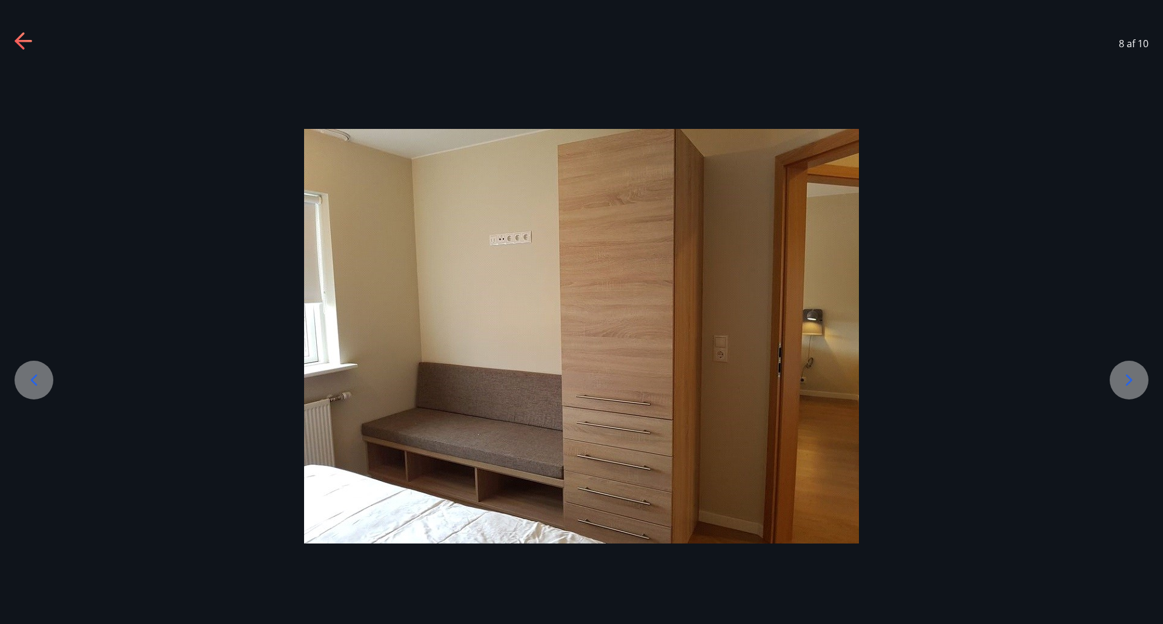
click at [1133, 382] on icon at bounding box center [1128, 380] width 19 height 19
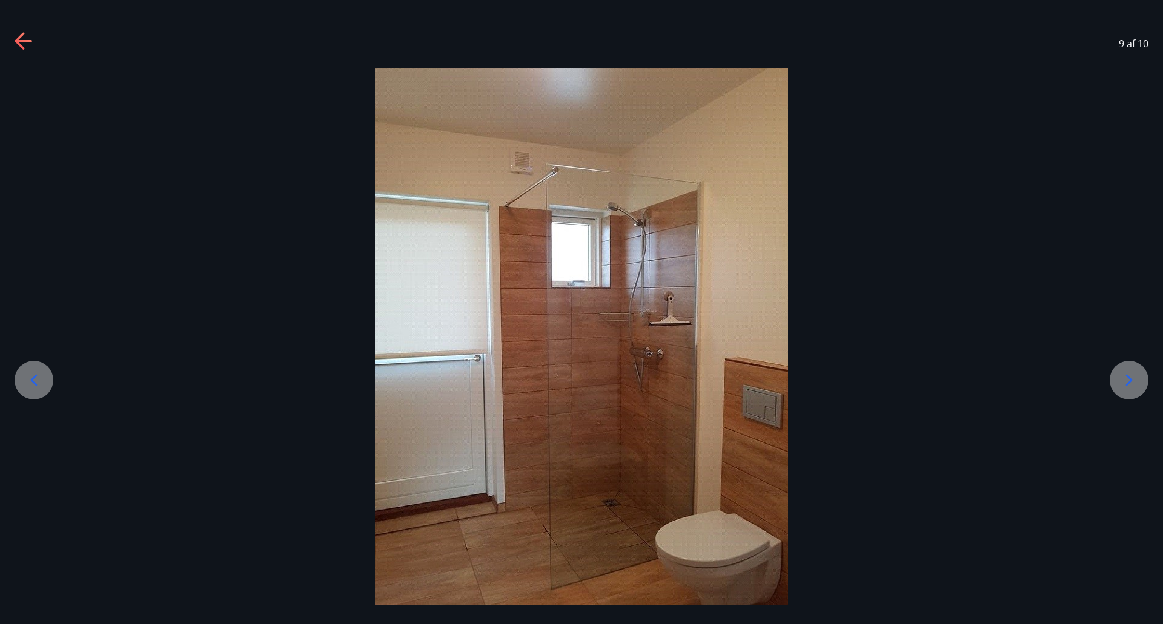
click at [1133, 382] on icon at bounding box center [1128, 380] width 19 height 19
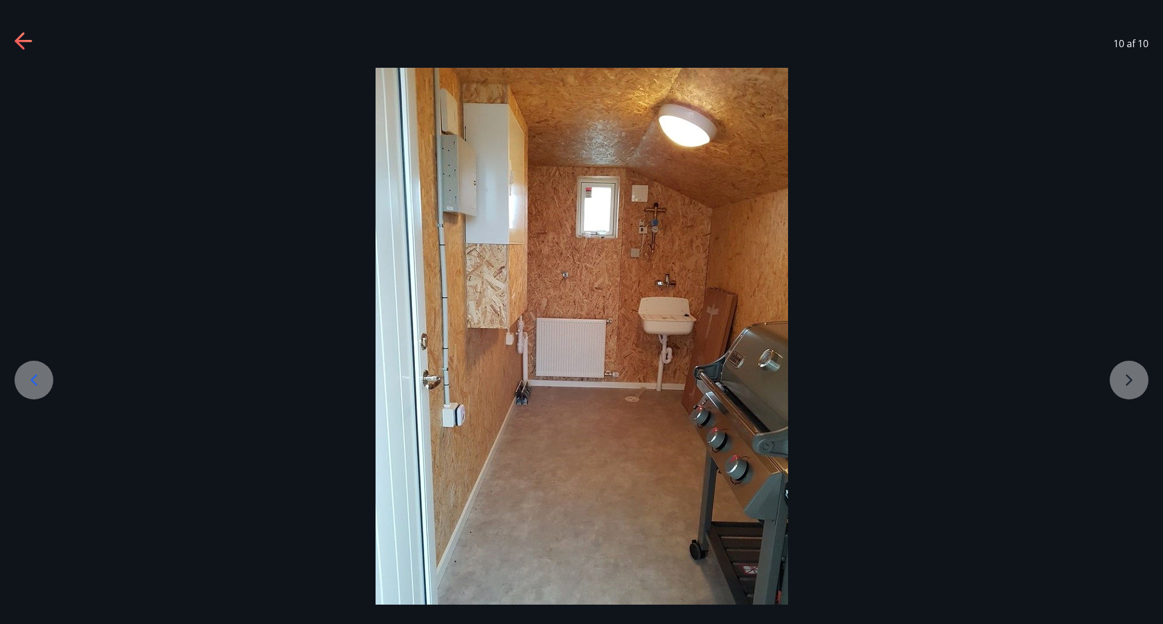
click at [1133, 382] on div at bounding box center [581, 345] width 1163 height 555
click at [45, 377] on div at bounding box center [34, 380] width 39 height 39
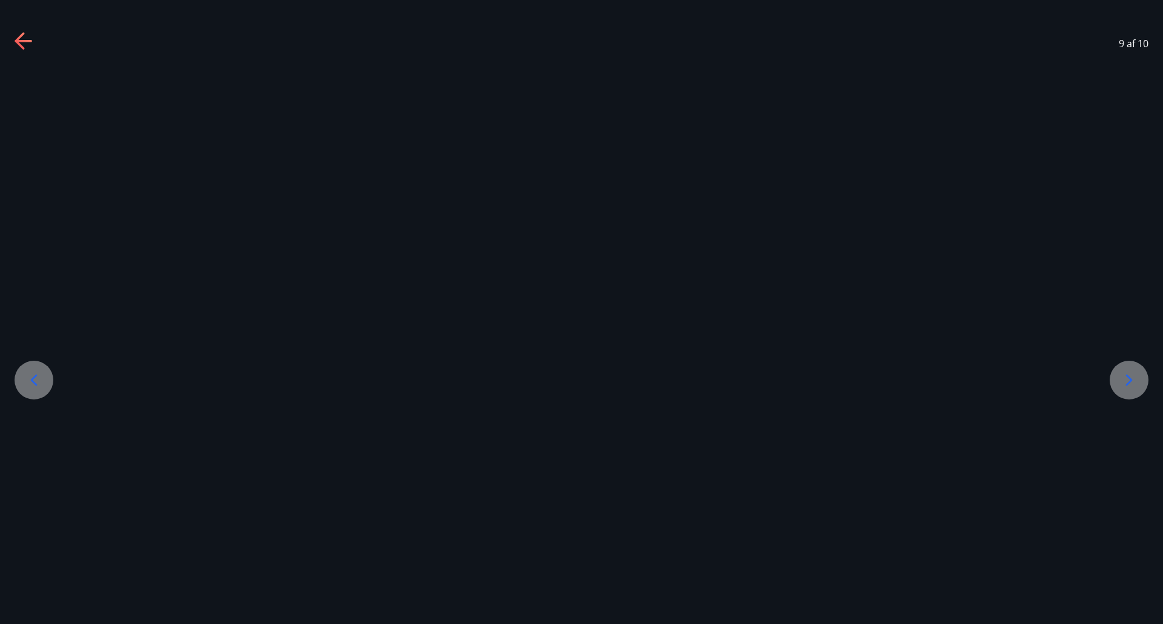
click at [45, 377] on div at bounding box center [34, 380] width 39 height 39
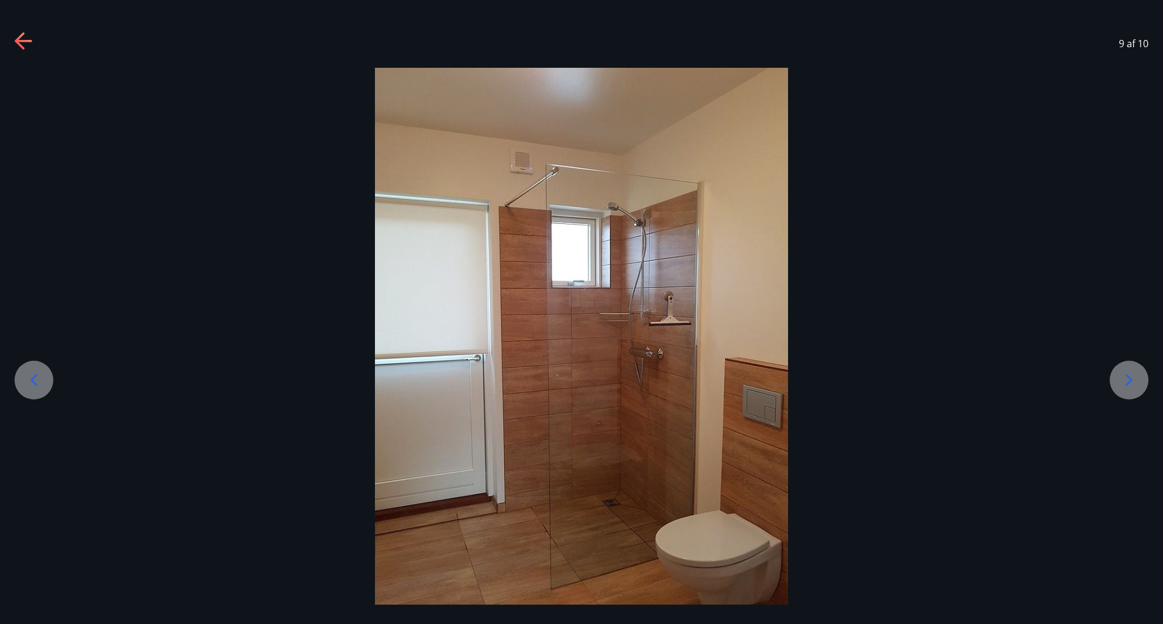
click at [45, 377] on div at bounding box center [34, 380] width 39 height 39
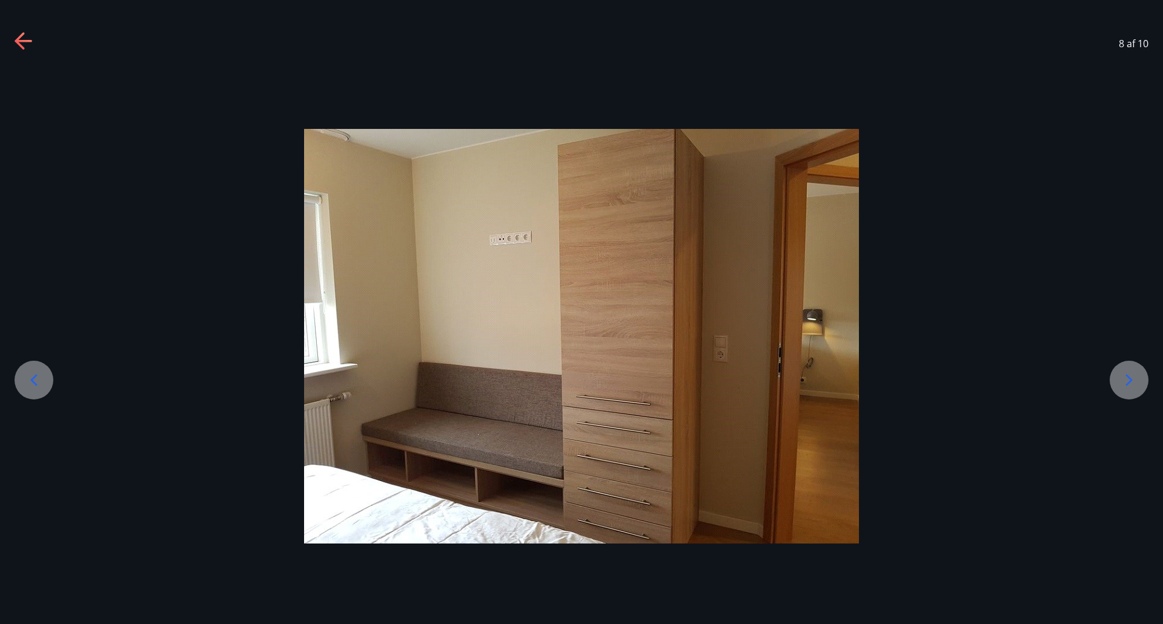
click at [45, 377] on div at bounding box center [34, 380] width 39 height 39
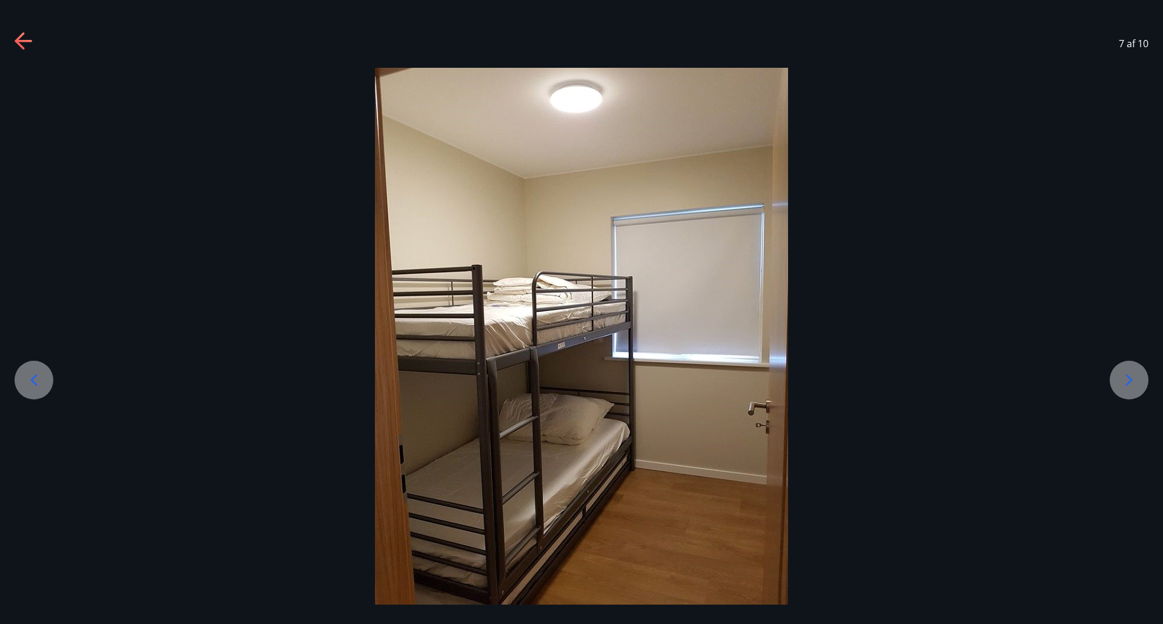
click at [45, 377] on div at bounding box center [34, 380] width 39 height 39
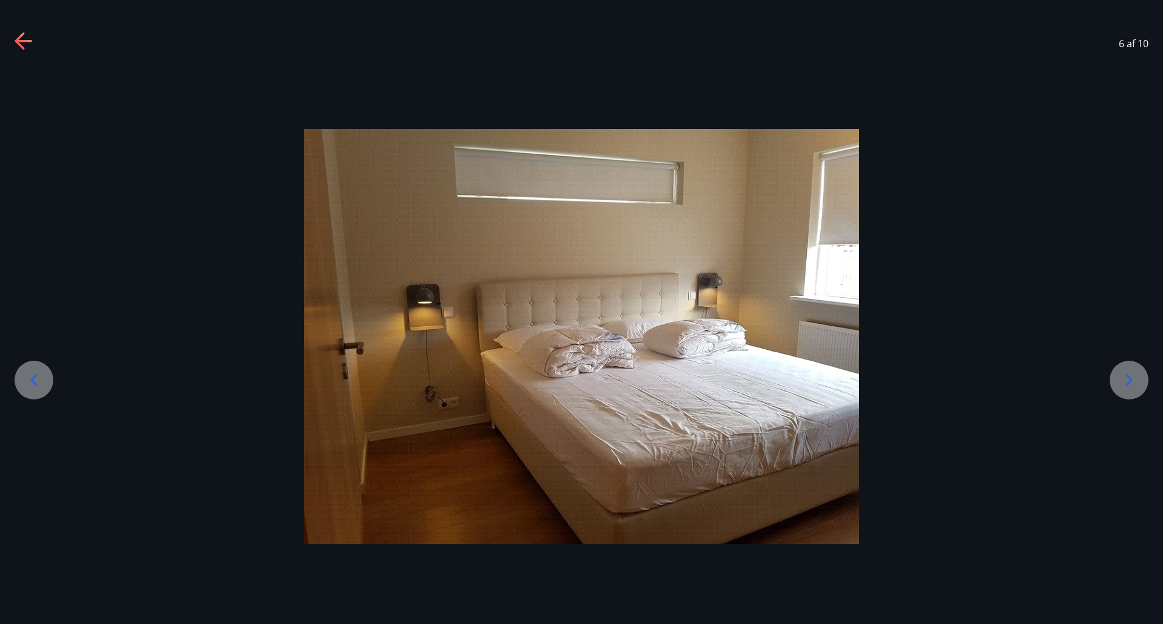
click at [45, 377] on div at bounding box center [34, 380] width 39 height 39
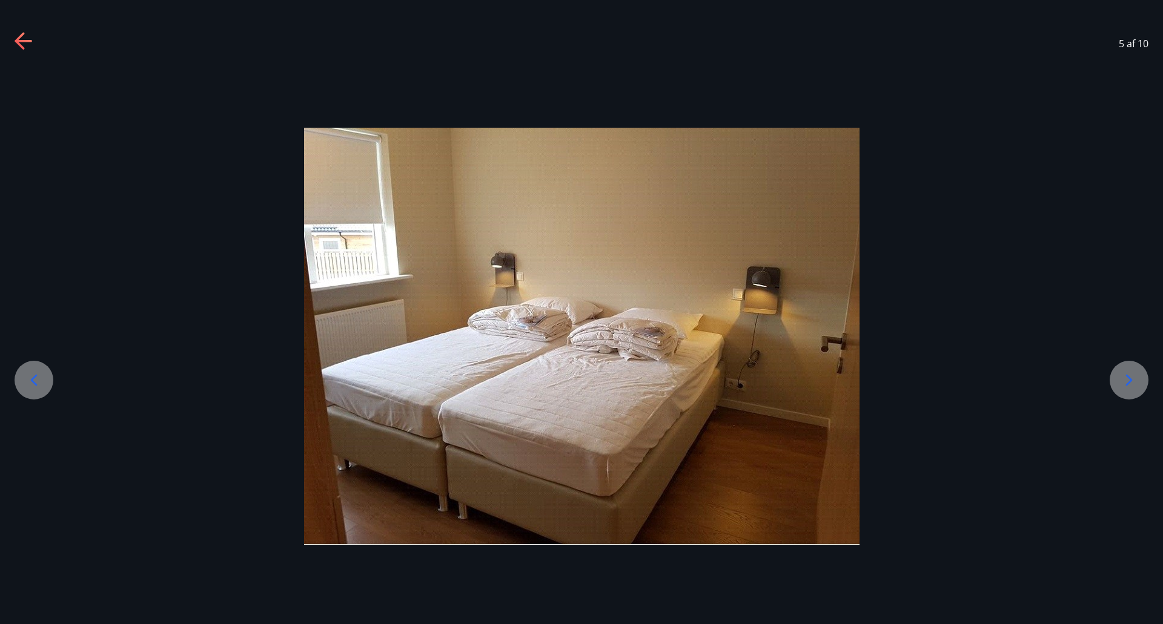
click at [45, 377] on div at bounding box center [34, 380] width 39 height 39
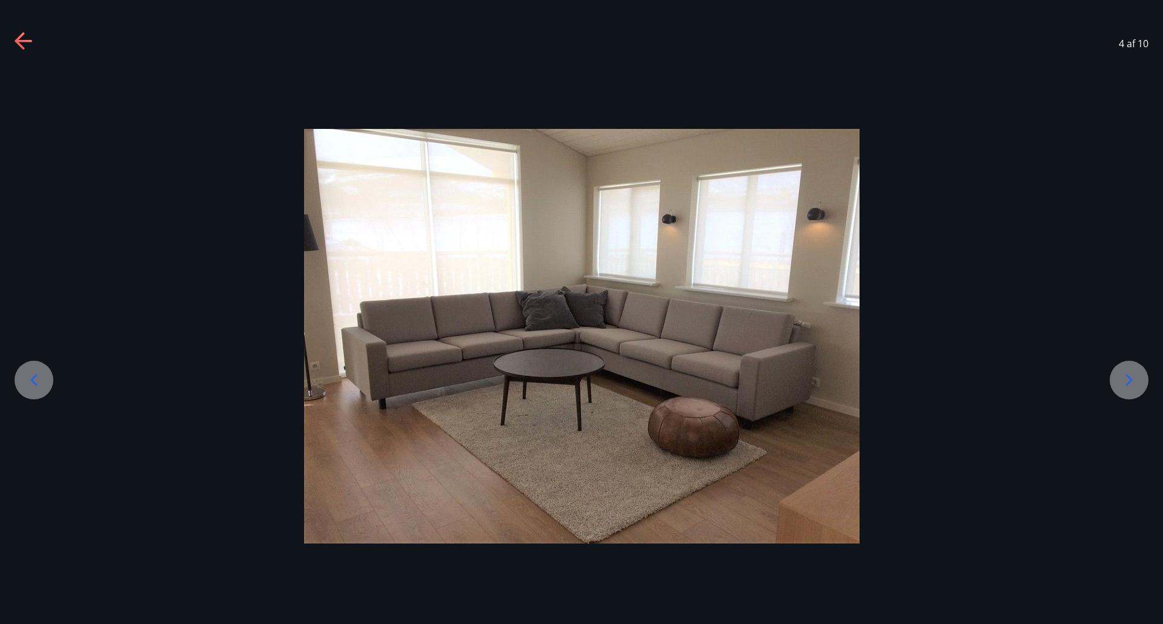
click at [45, 377] on div at bounding box center [34, 380] width 39 height 39
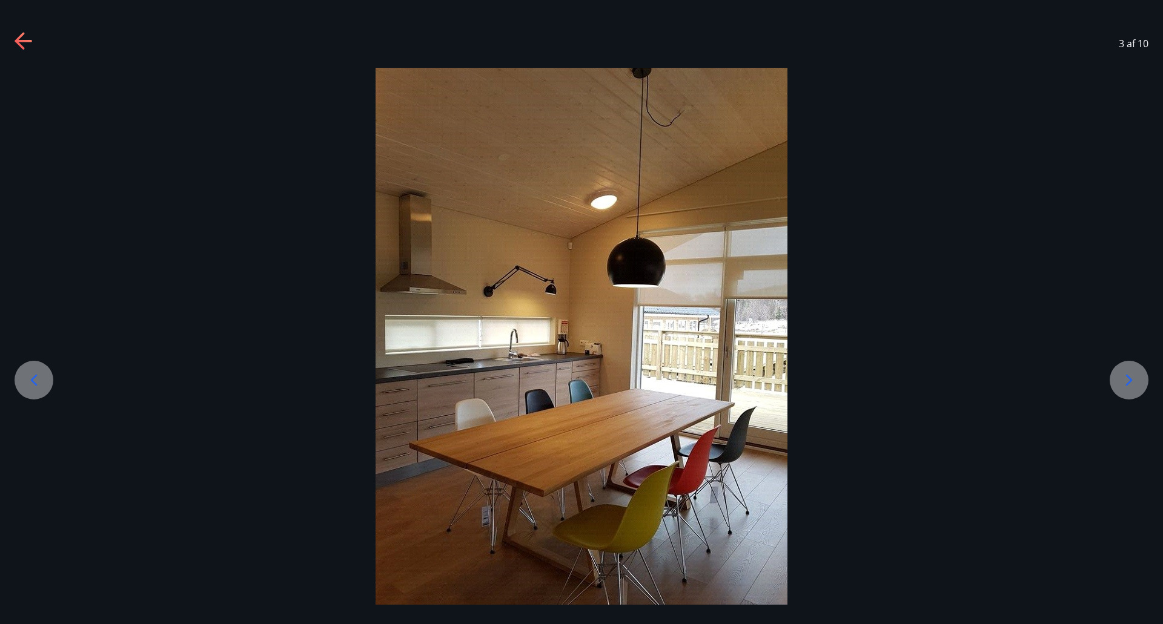
click at [45, 377] on div at bounding box center [34, 380] width 39 height 39
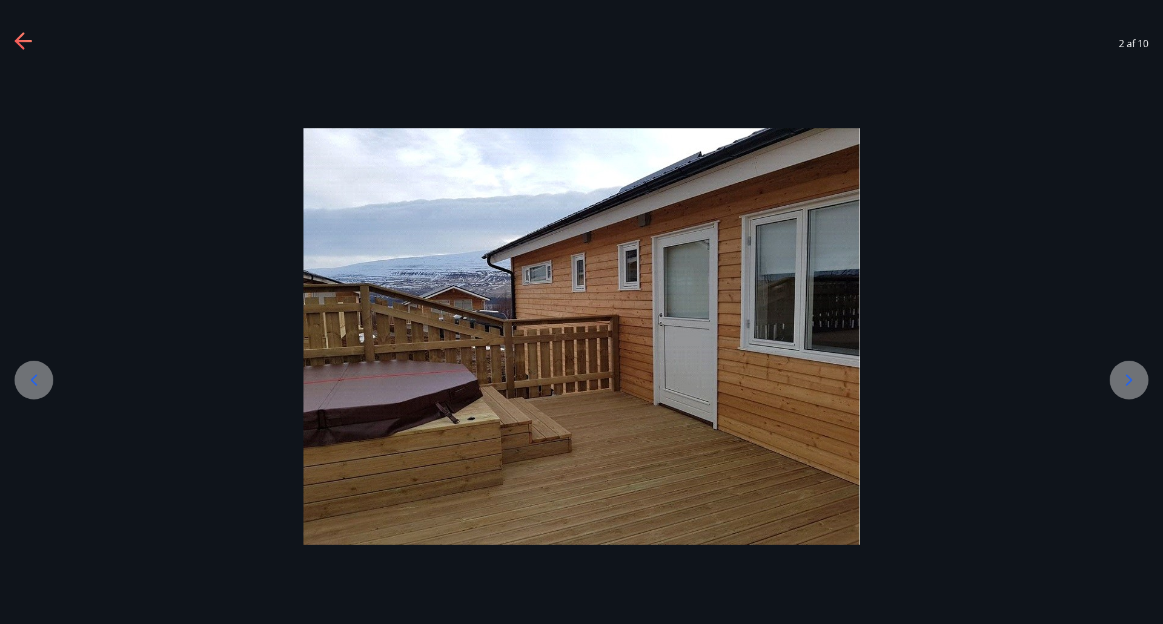
click at [45, 377] on div at bounding box center [34, 380] width 39 height 39
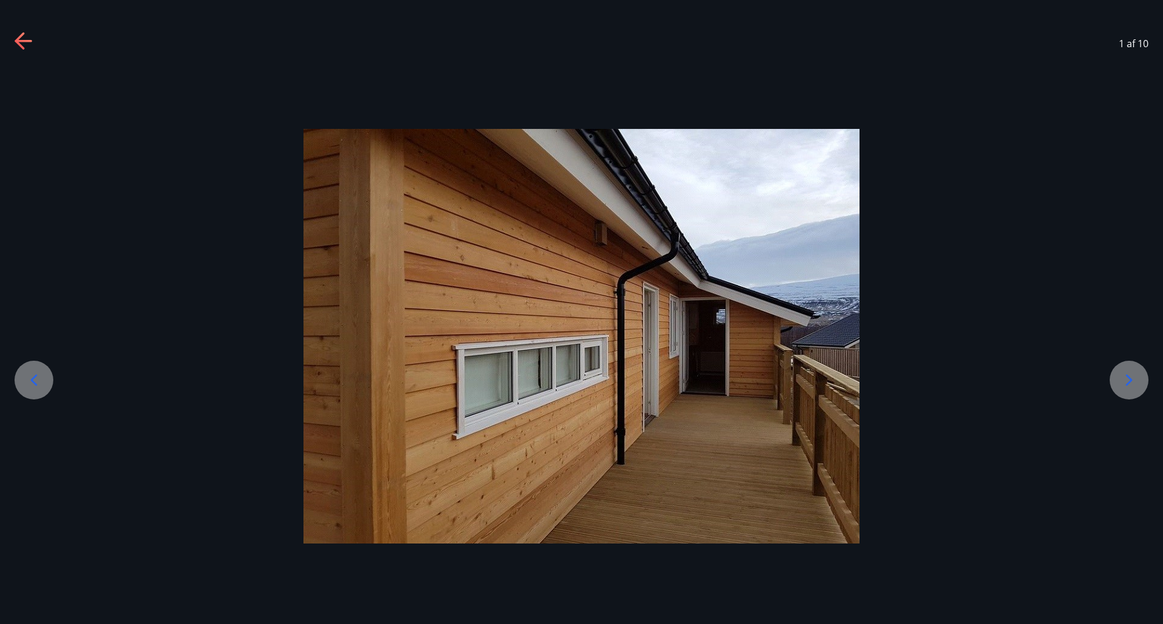
click at [1122, 380] on icon at bounding box center [1128, 380] width 19 height 19
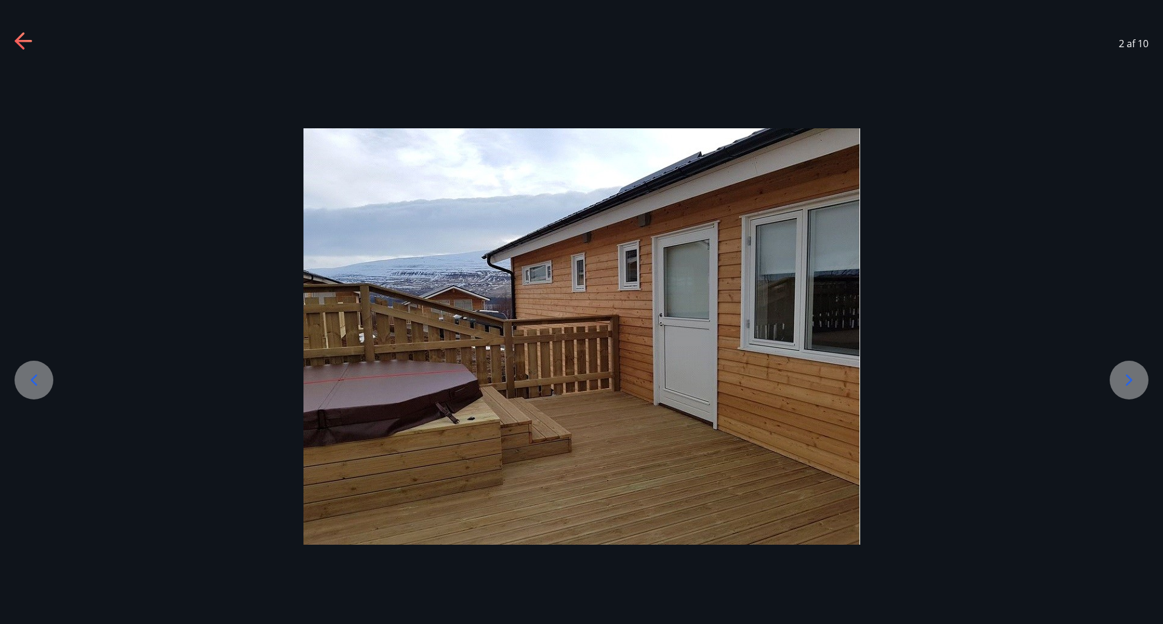
click at [1131, 383] on icon at bounding box center [1128, 380] width 19 height 19
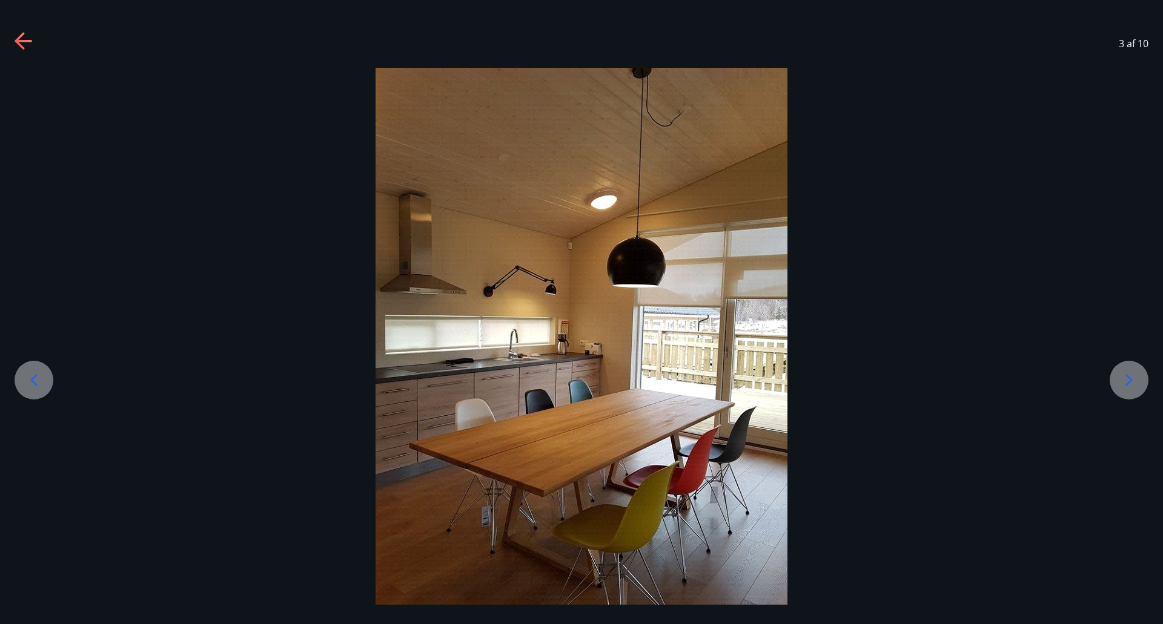
click at [1128, 382] on icon at bounding box center [1128, 380] width 19 height 19
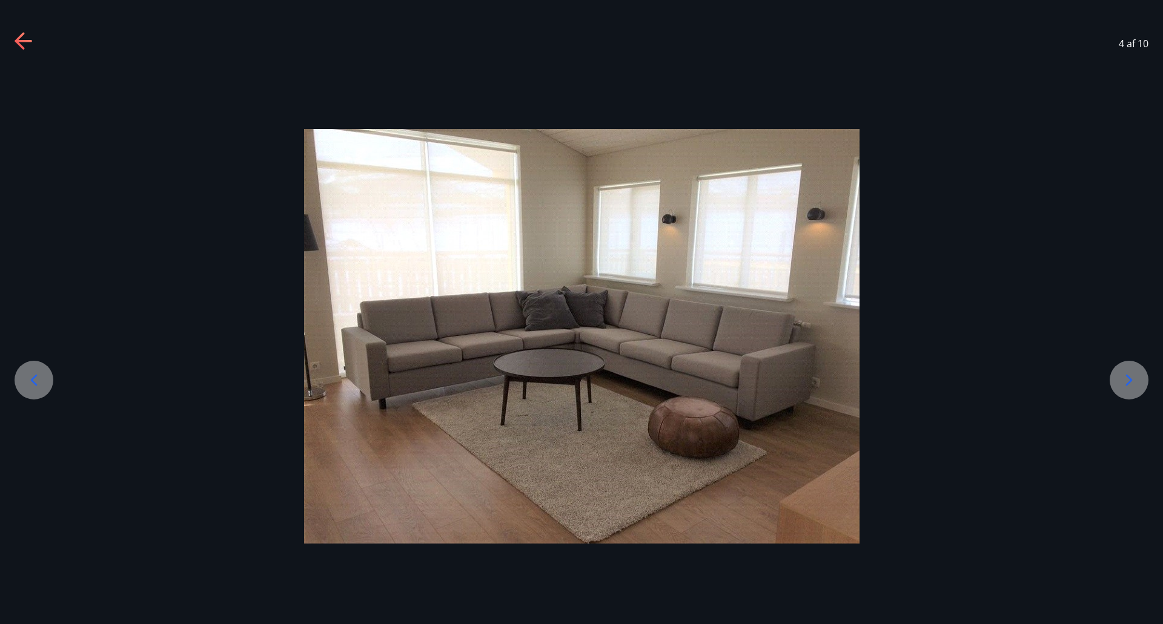
click at [1140, 384] on div at bounding box center [1129, 380] width 39 height 39
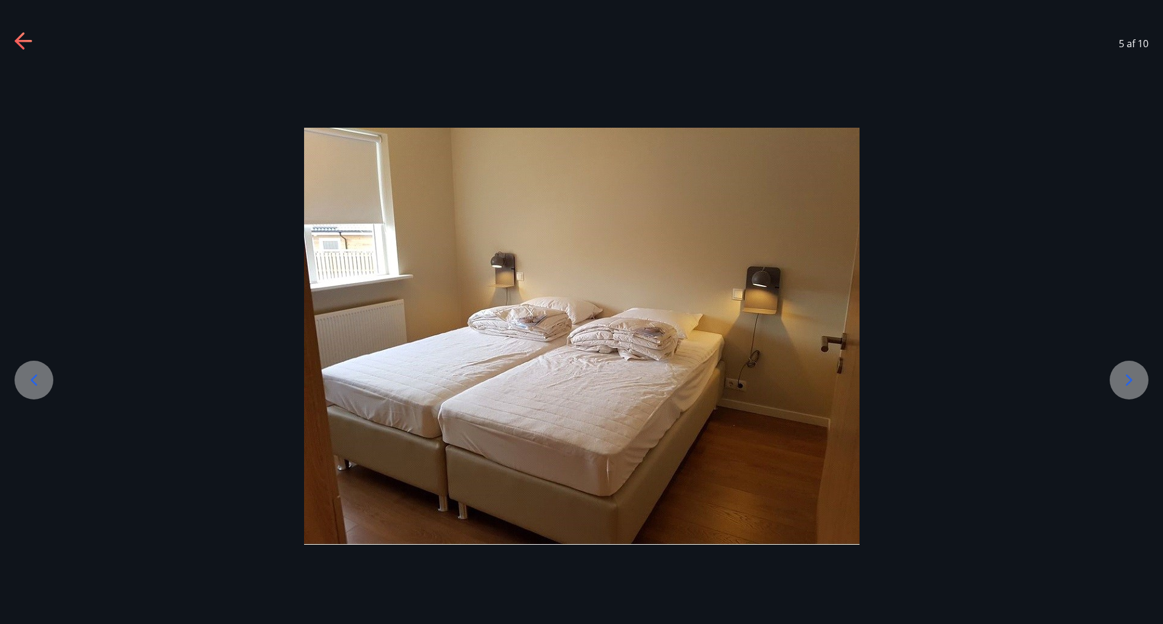
click at [1136, 383] on icon at bounding box center [1128, 380] width 19 height 19
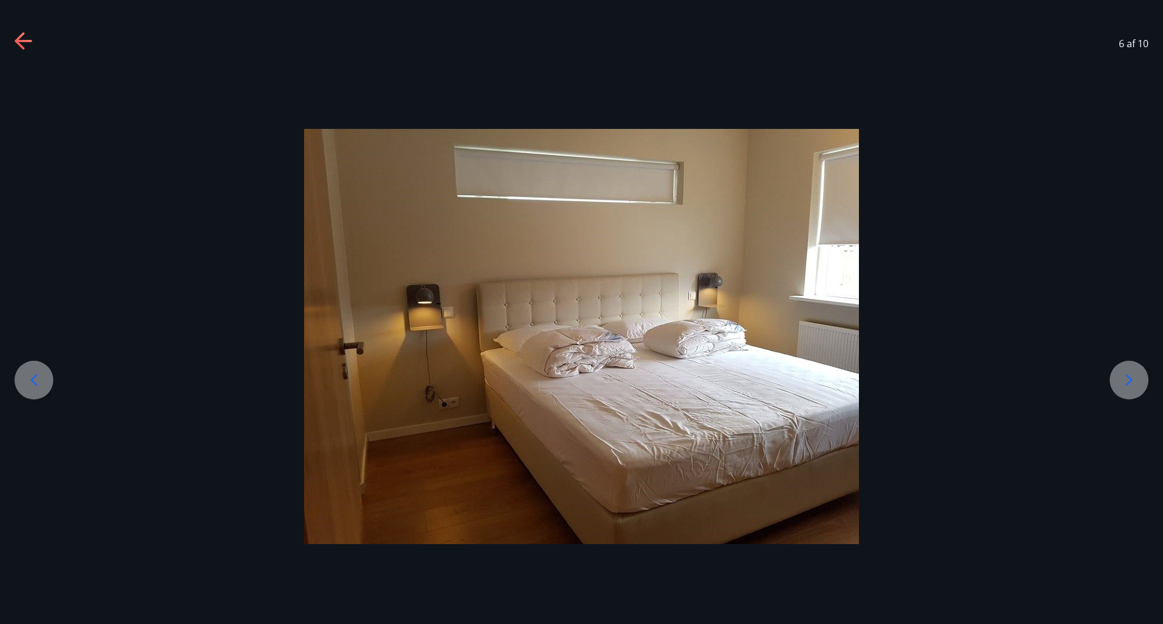
click at [1140, 386] on div at bounding box center [1129, 380] width 39 height 39
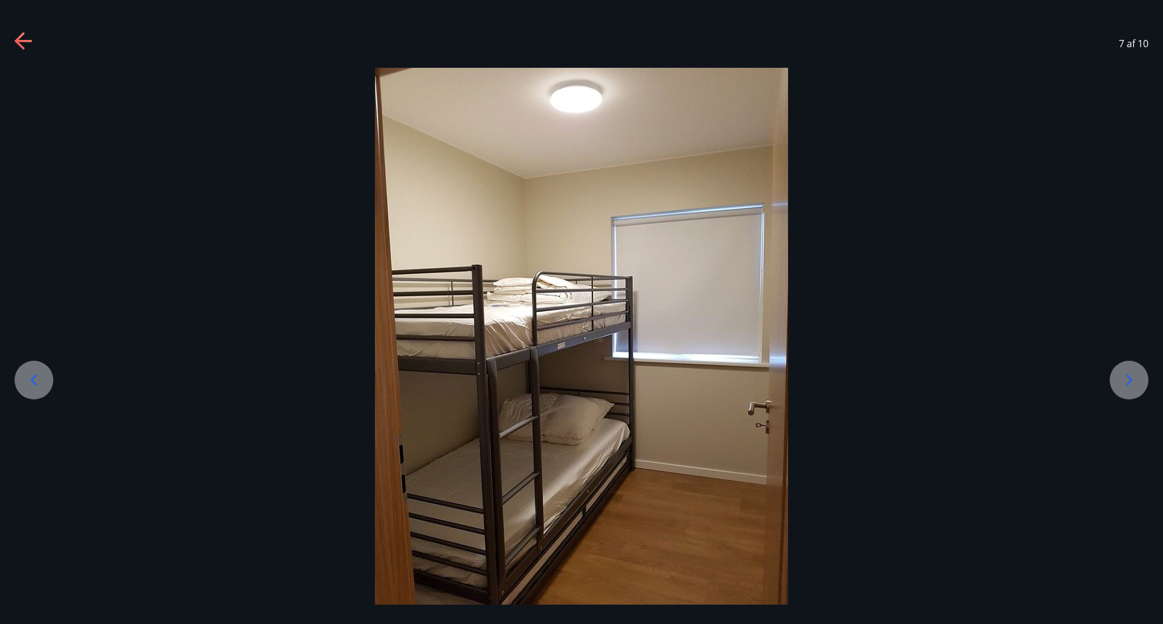
click at [1128, 382] on icon at bounding box center [1128, 380] width 19 height 19
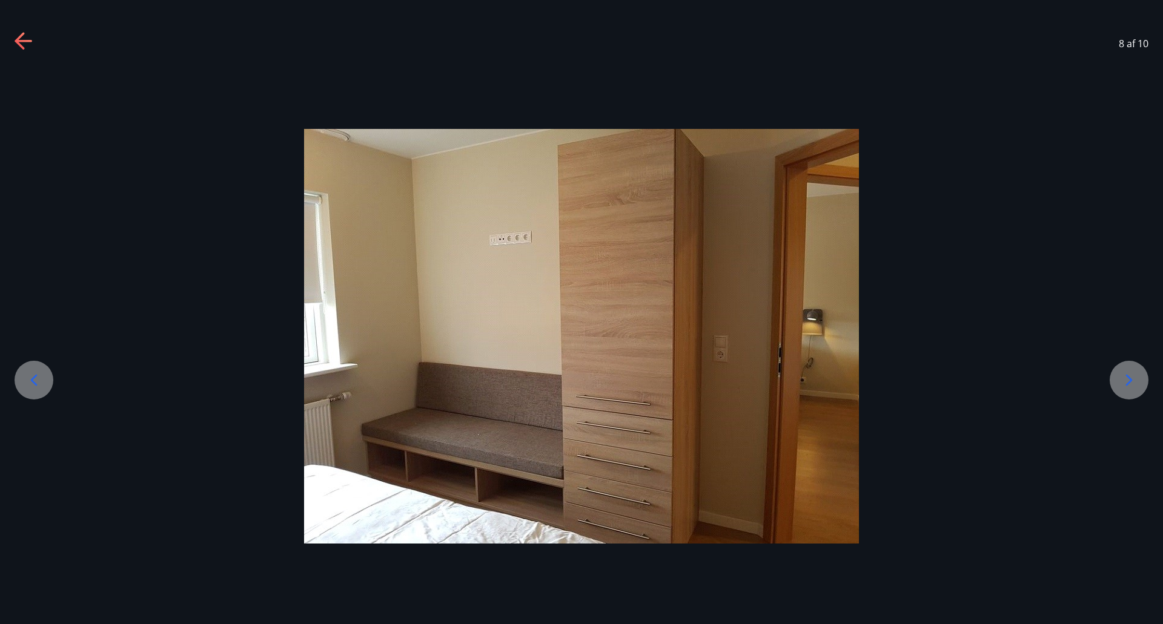
click at [1128, 382] on icon at bounding box center [1128, 380] width 19 height 19
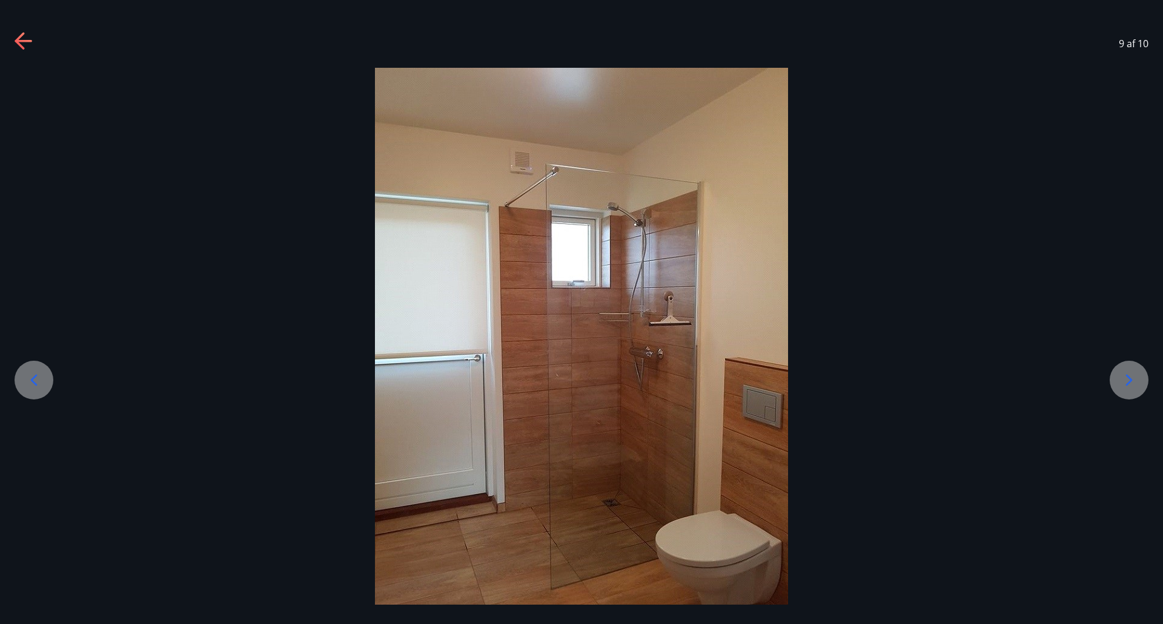
click at [22, 387] on div at bounding box center [34, 380] width 39 height 39
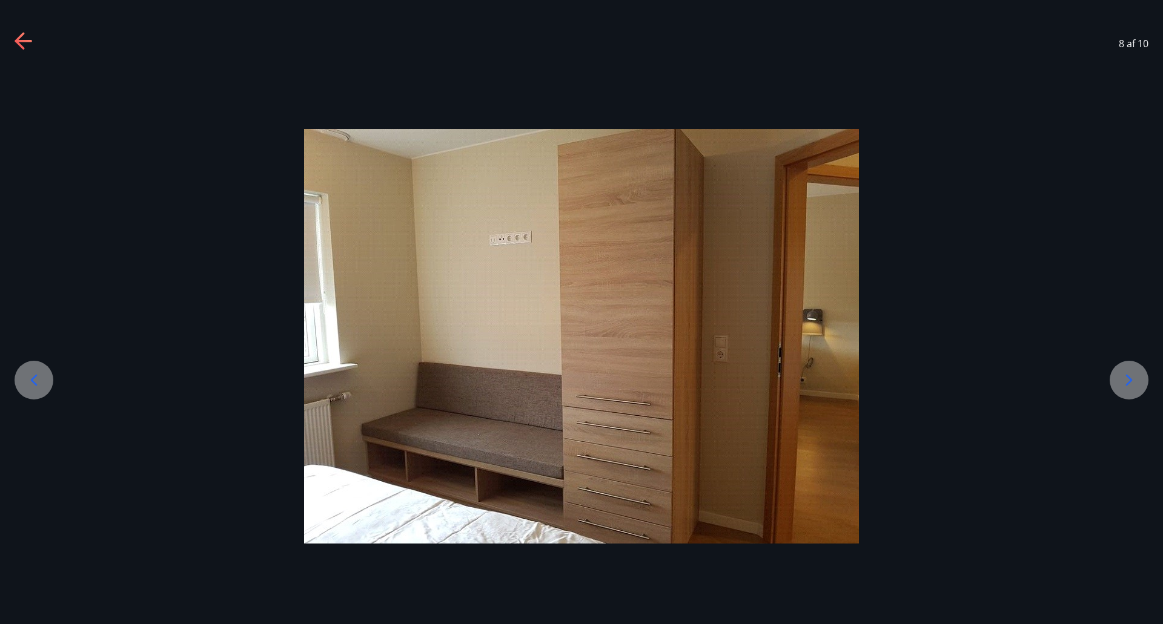
click at [1121, 380] on icon at bounding box center [1128, 380] width 19 height 19
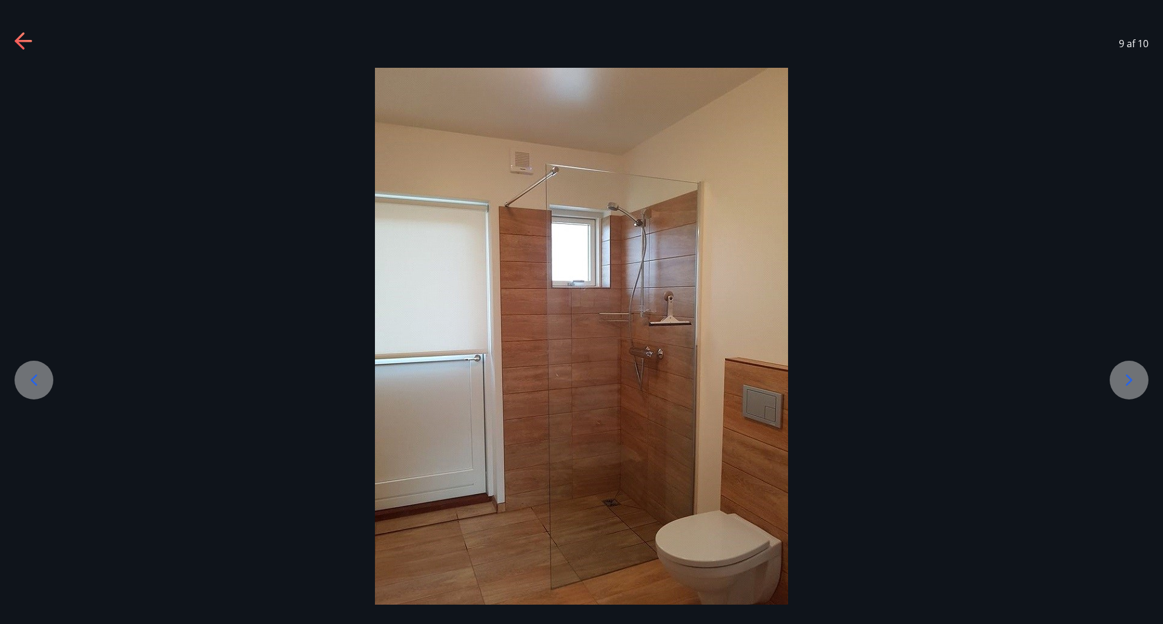
click at [1136, 382] on icon at bounding box center [1128, 380] width 19 height 19
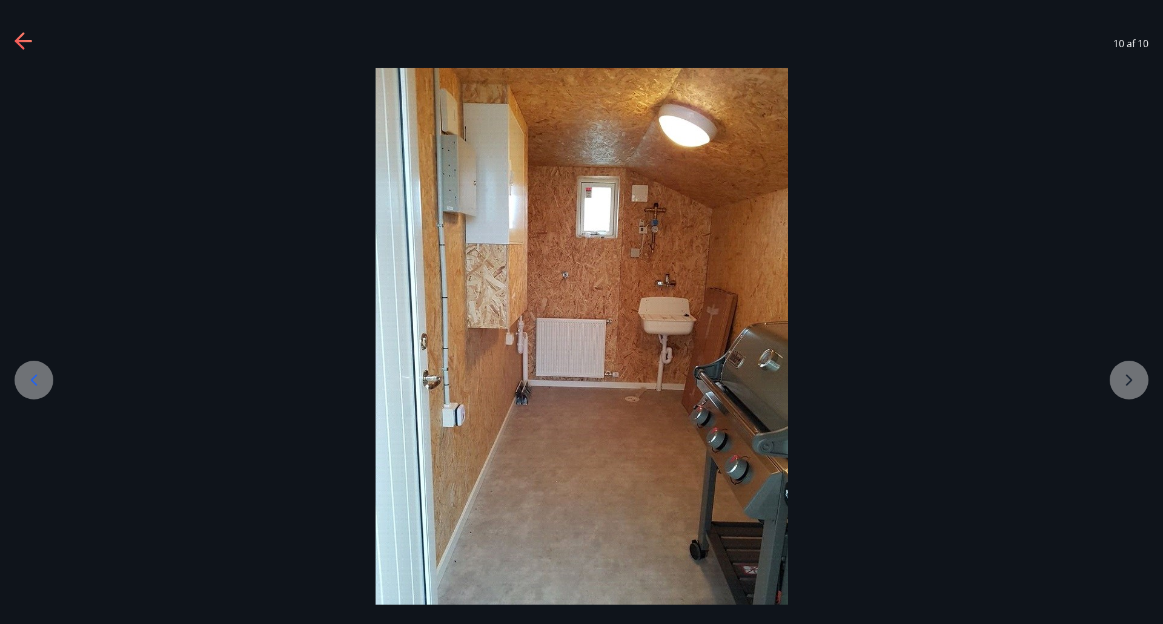
click at [27, 43] on icon at bounding box center [24, 41] width 19 height 19
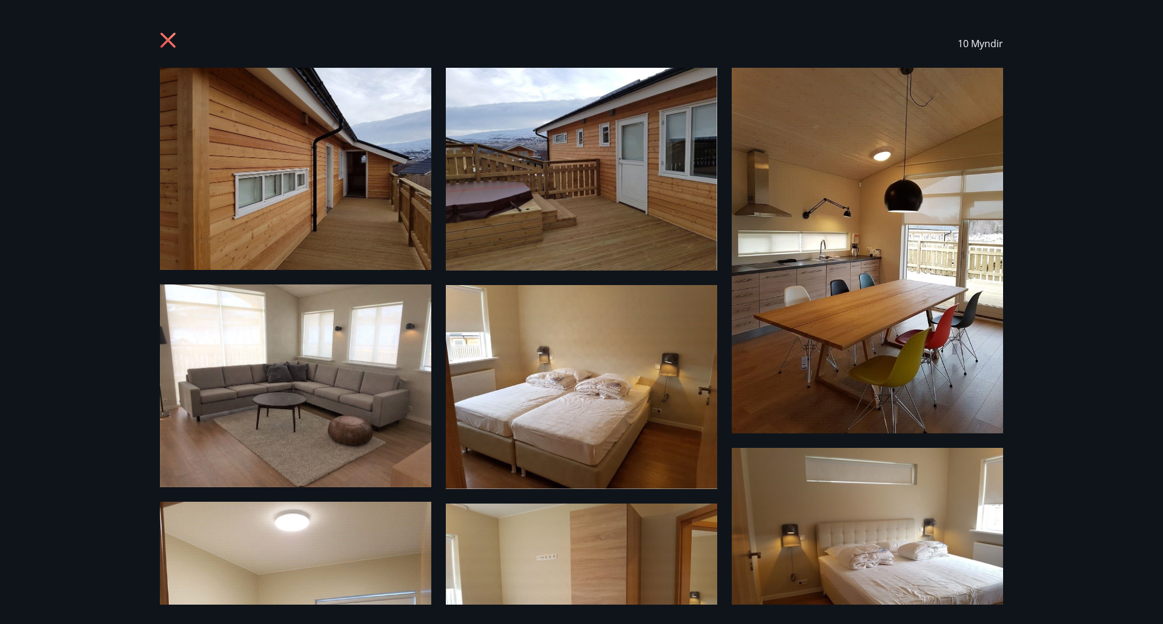
click at [177, 36] on icon at bounding box center [169, 41] width 19 height 19
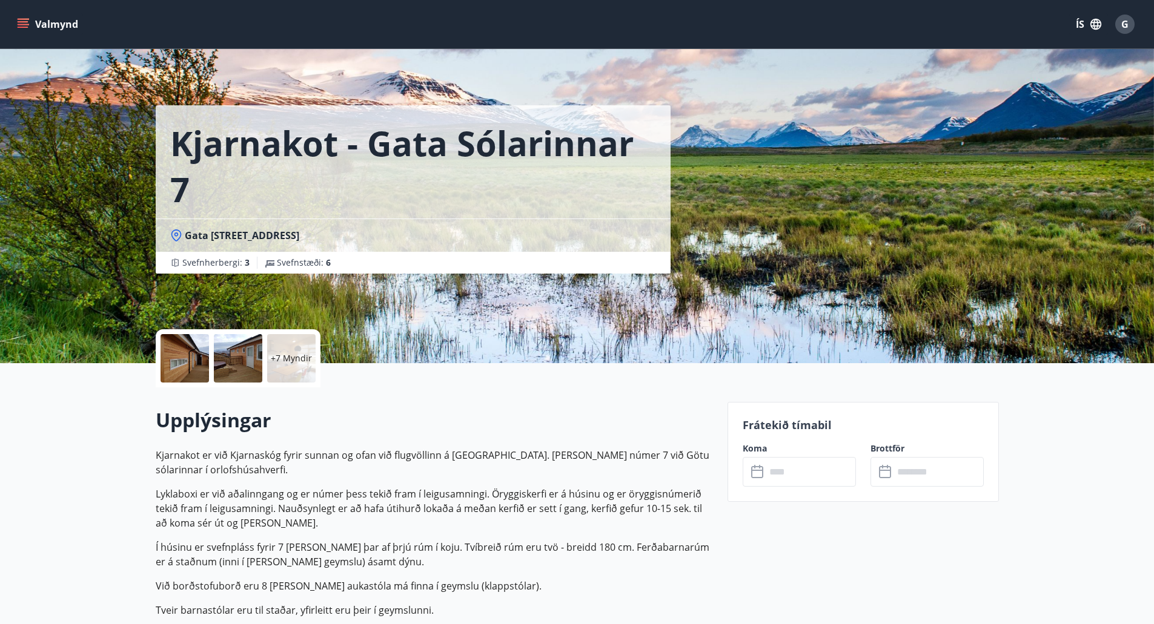
scroll to position [121, 0]
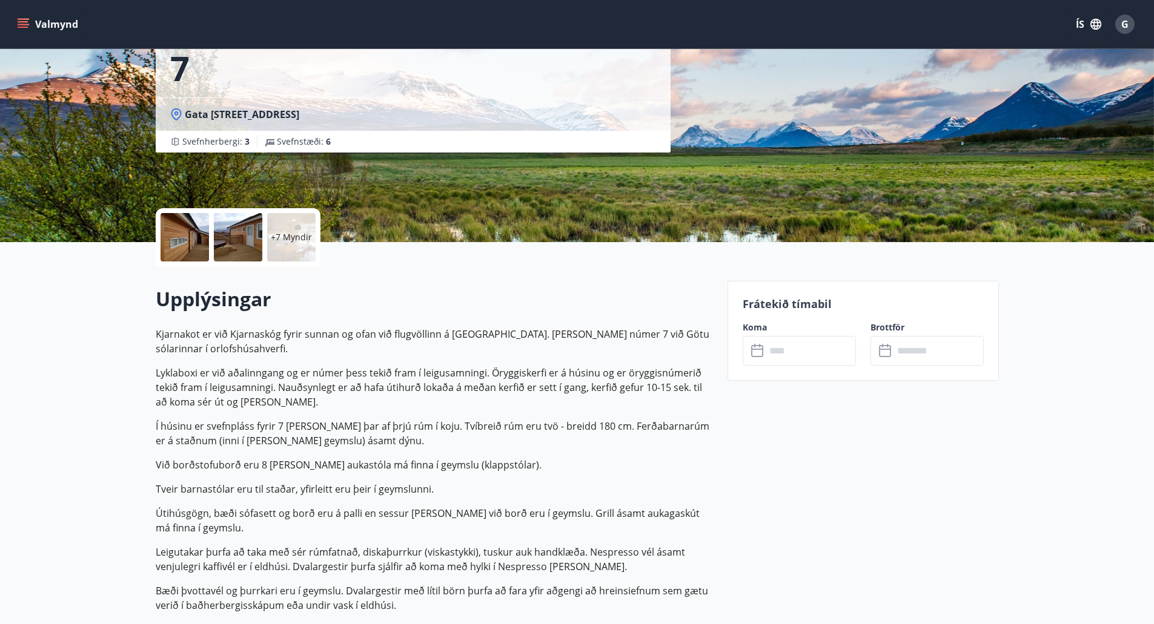
click at [274, 243] on div "+7 Myndir" at bounding box center [291, 237] width 48 height 48
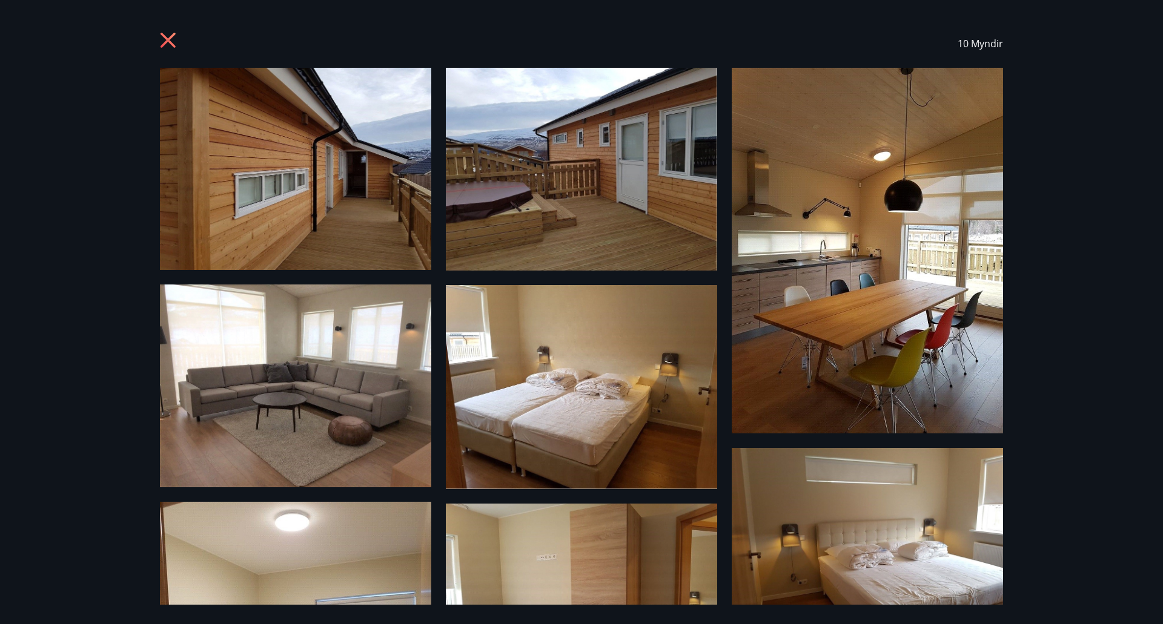
click at [164, 50] on icon at bounding box center [169, 41] width 19 height 19
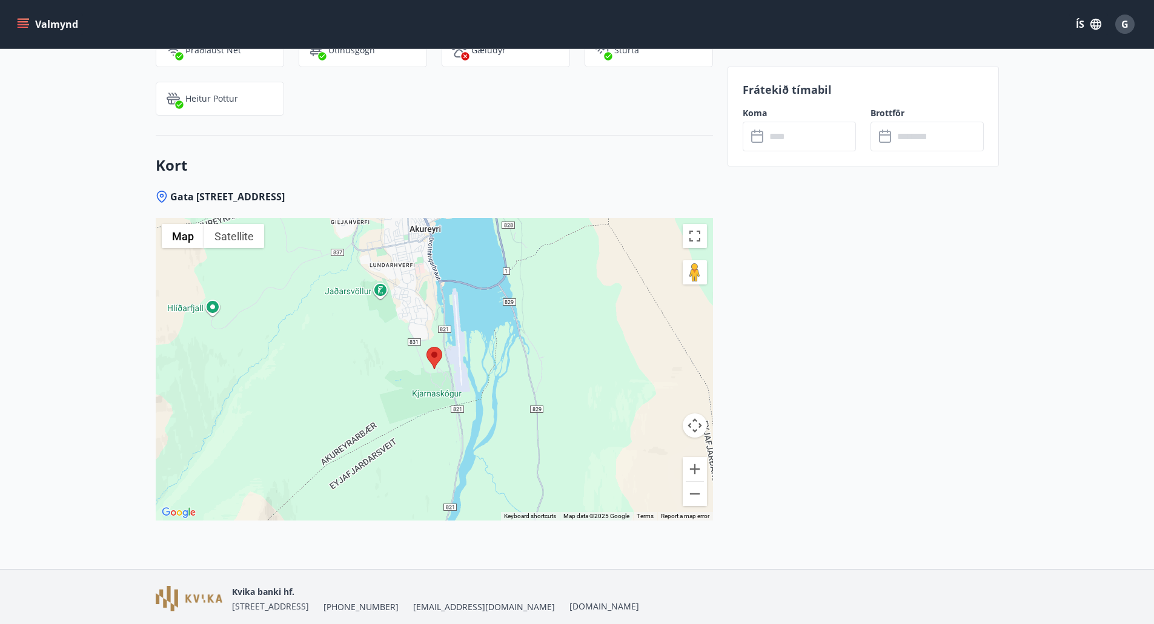
scroll to position [1678, 0]
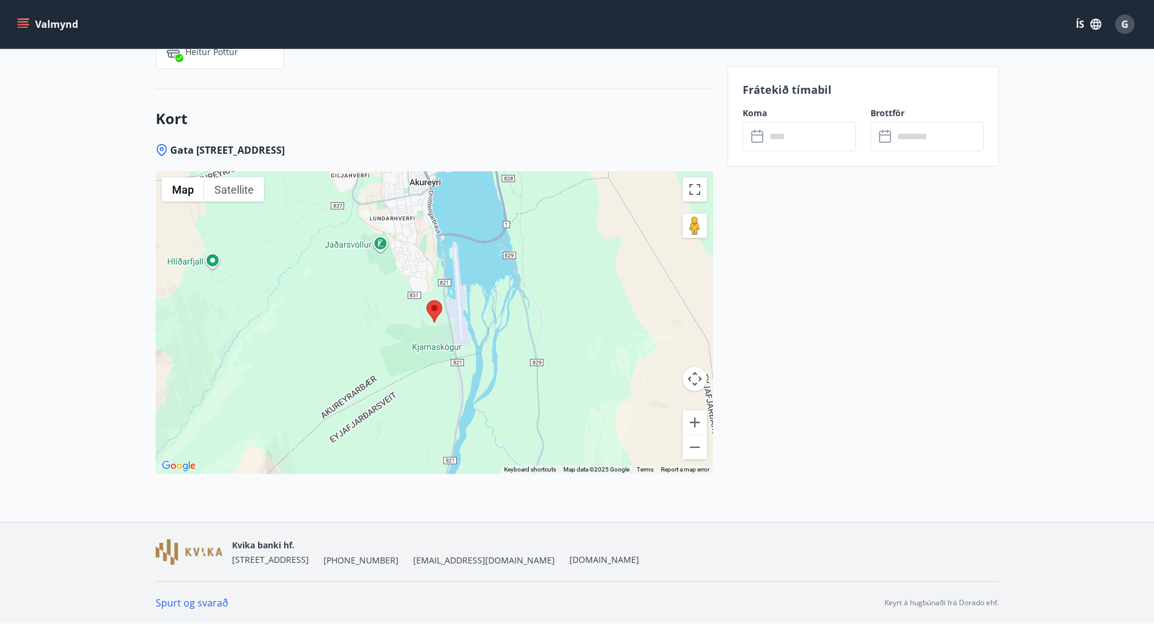
click at [426, 300] on area at bounding box center [426, 300] width 0 height 0
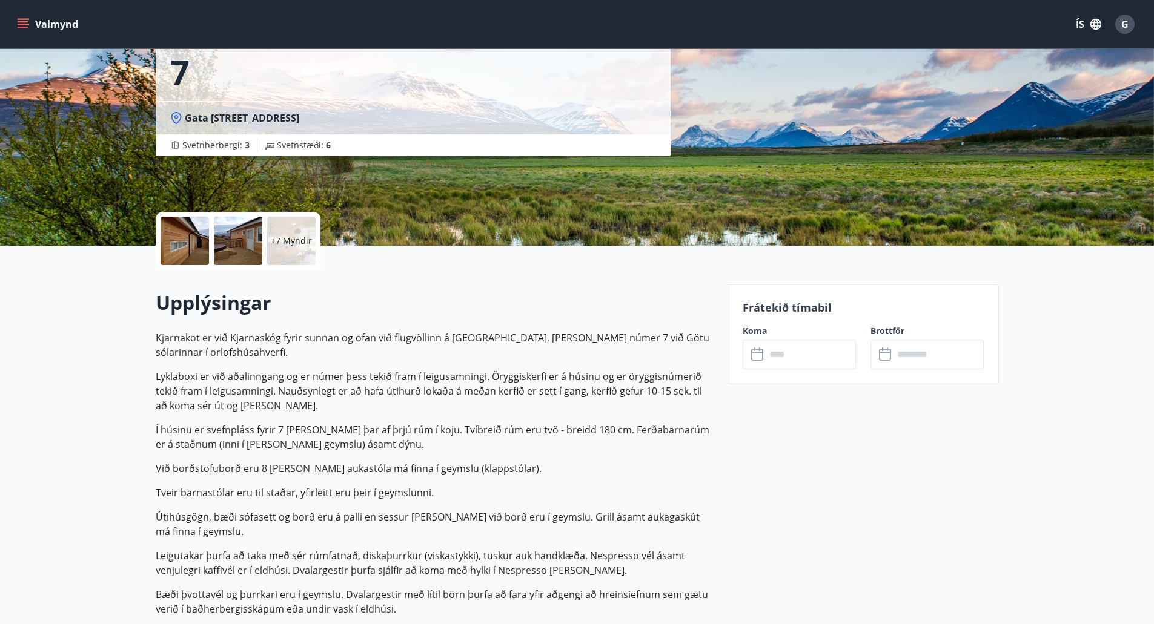
scroll to position [121, 0]
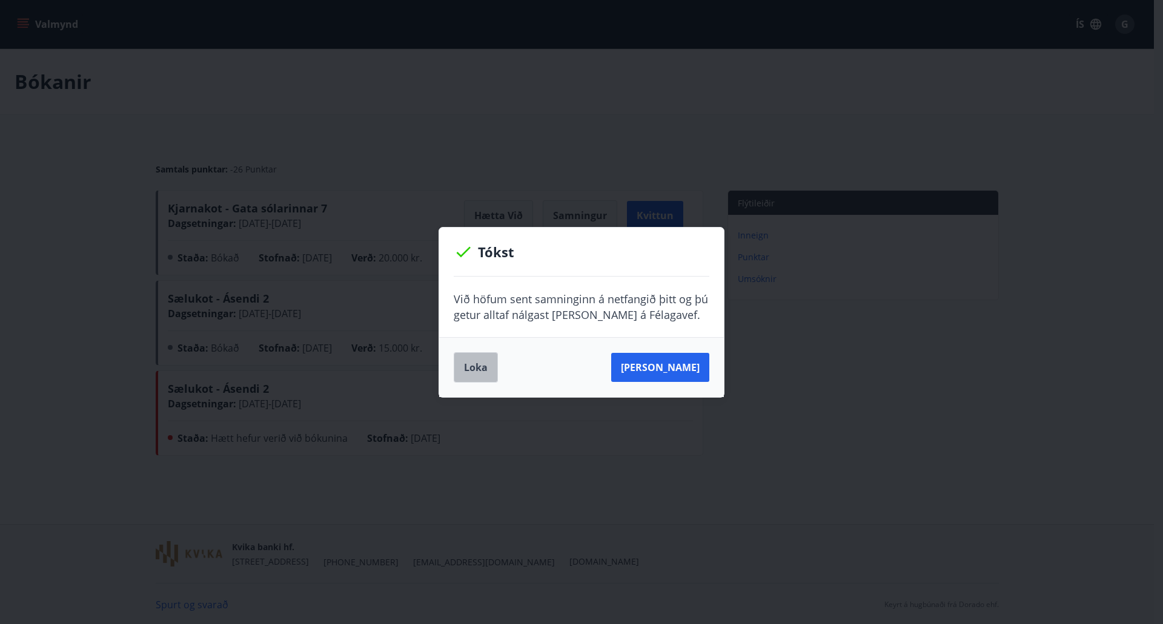
click at [485, 364] on button "Loka" at bounding box center [476, 368] width 44 height 30
